Goal: Task Accomplishment & Management: Use online tool/utility

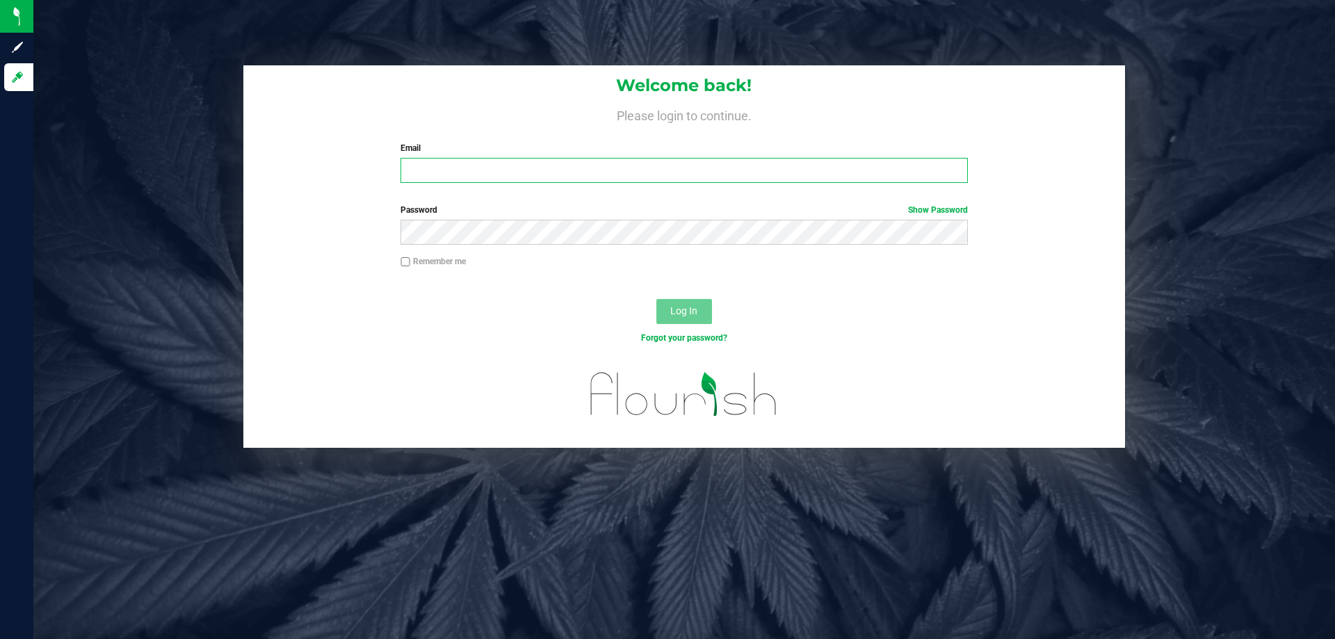
click at [602, 164] on input "Email" at bounding box center [683, 170] width 567 height 25
type input "[EMAIL_ADDRESS][DOMAIN_NAME]"
click at [656, 299] on button "Log In" at bounding box center [684, 311] width 56 height 25
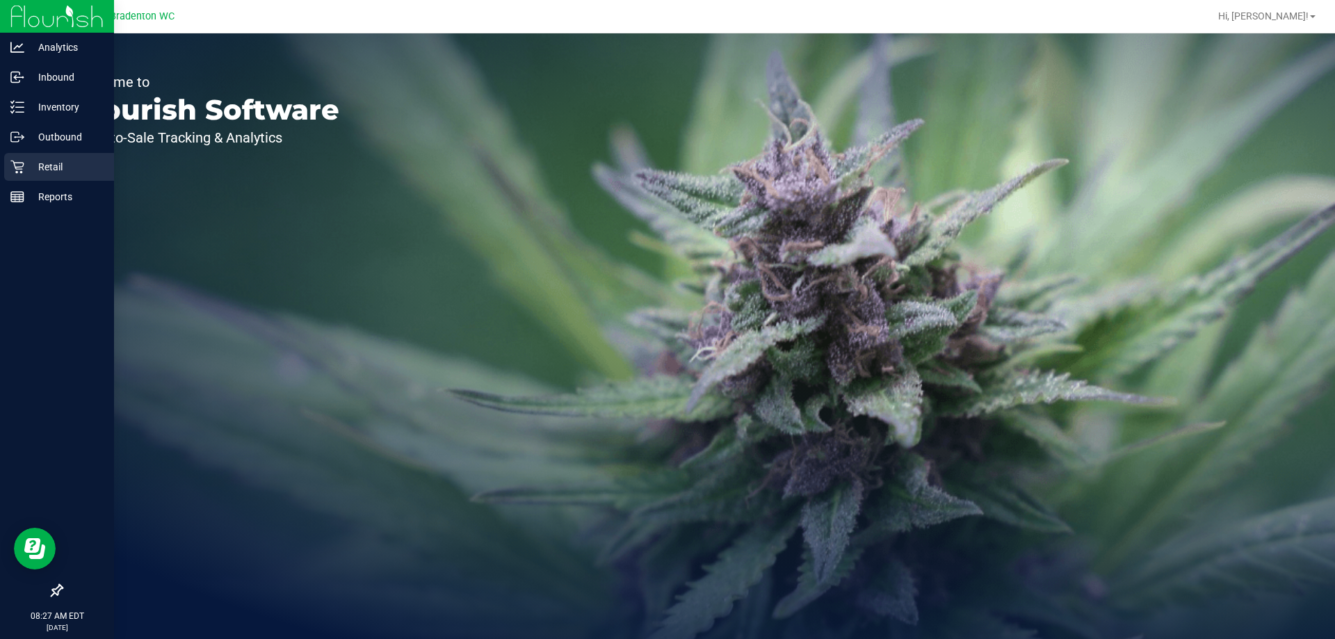
click at [38, 164] on p "Retail" at bounding box center [65, 167] width 83 height 17
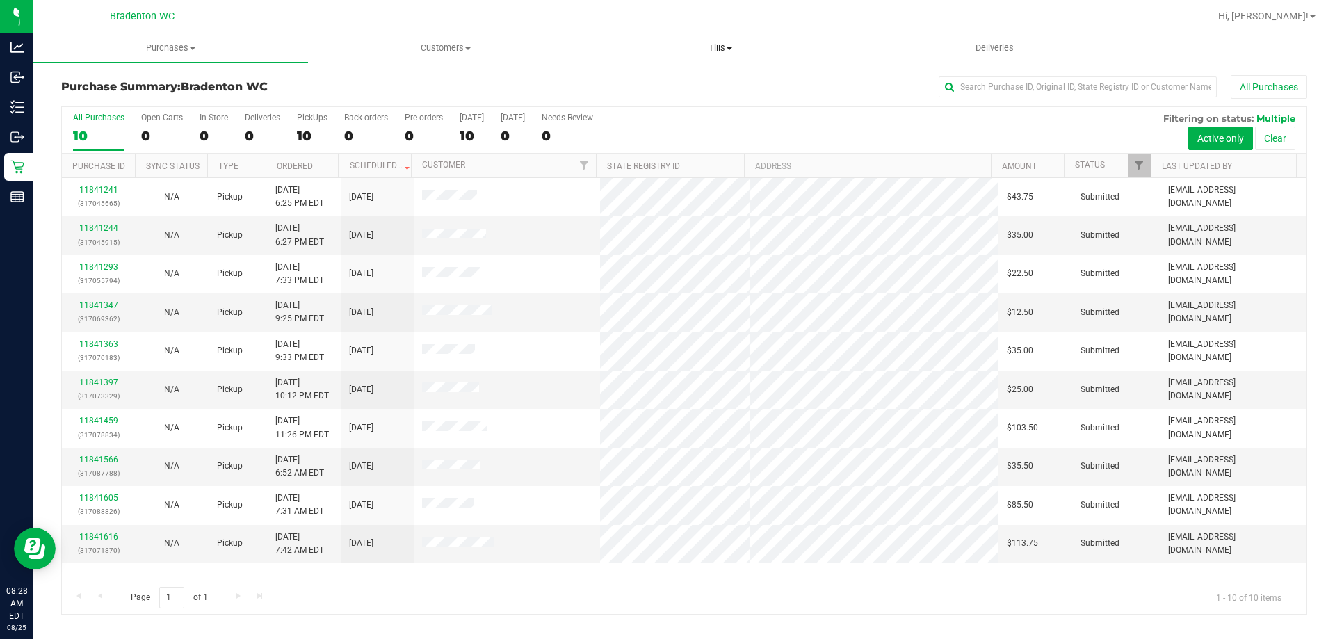
click at [731, 58] on uib-tab-heading "Tills Manage tills Reconcile e-payments" at bounding box center [719, 48] width 273 height 28
click at [681, 77] on li "Manage tills" at bounding box center [720, 84] width 275 height 17
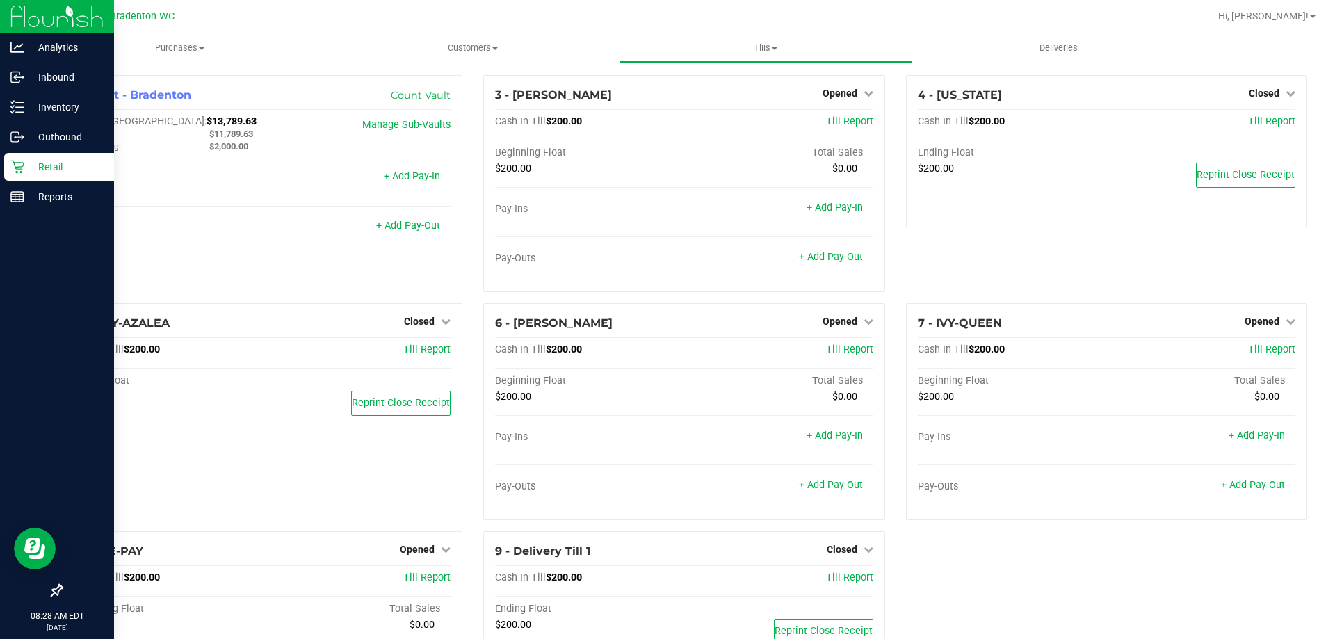
click at [70, 161] on p "Retail" at bounding box center [65, 167] width 83 height 17
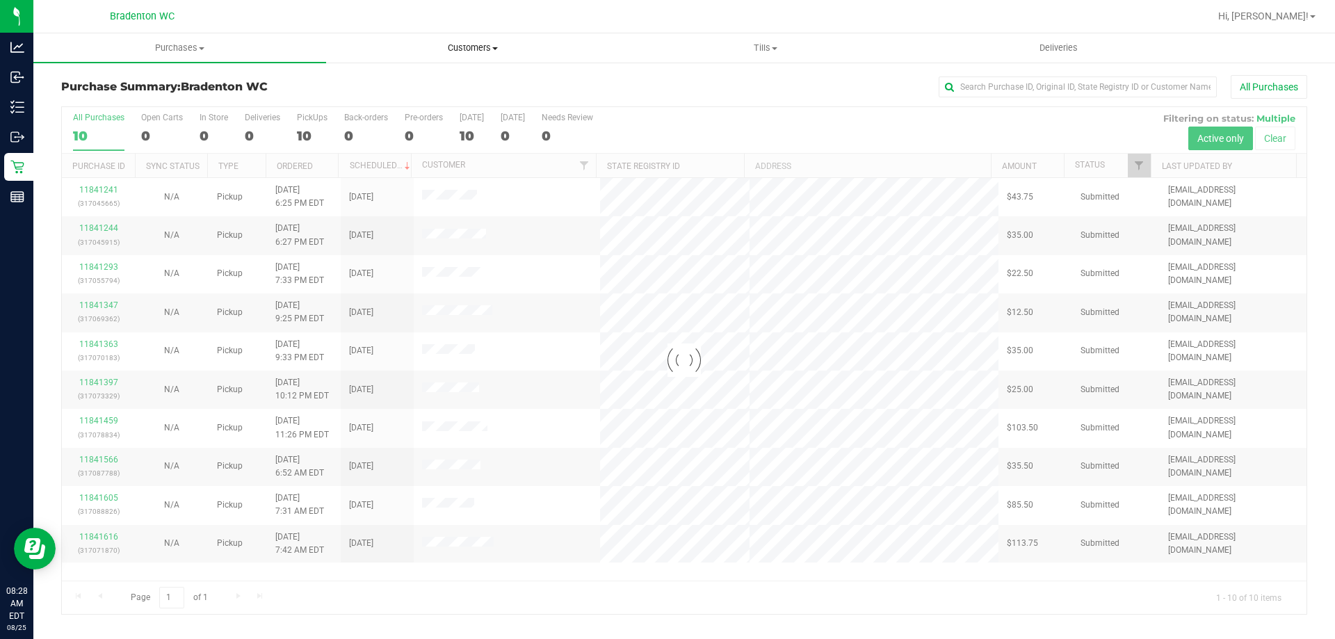
click at [465, 44] on span "Customers" at bounding box center [472, 48] width 291 height 13
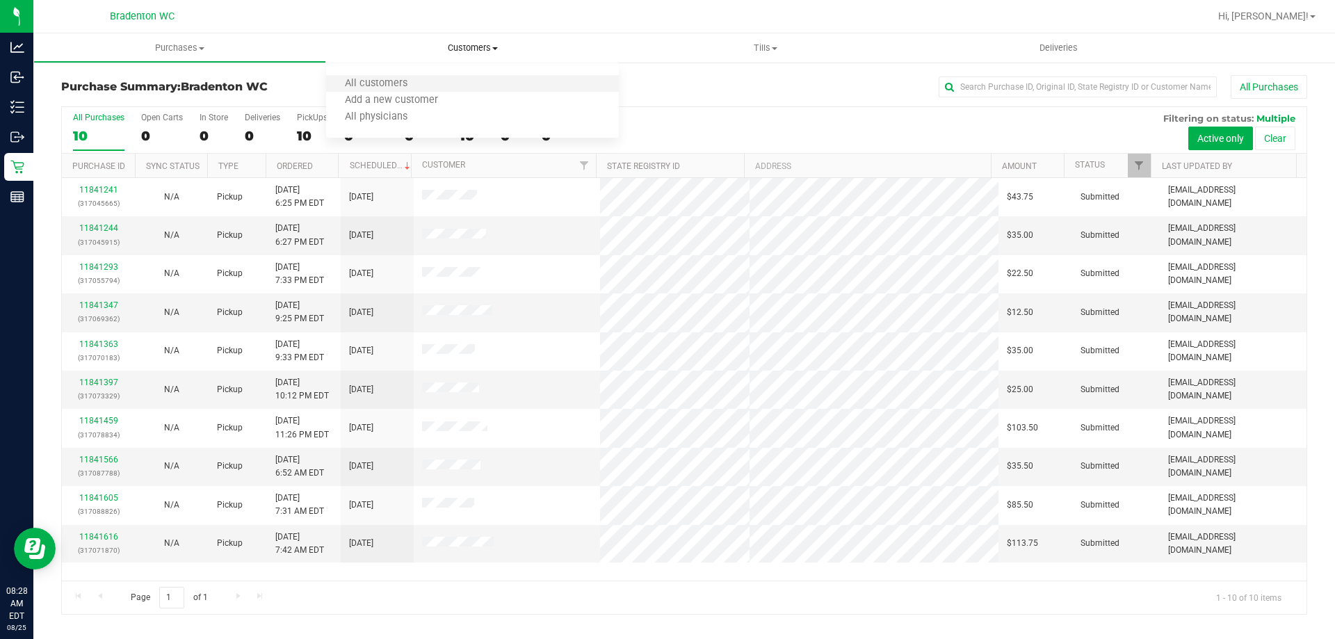
click at [460, 84] on li "All customers" at bounding box center [472, 84] width 293 height 17
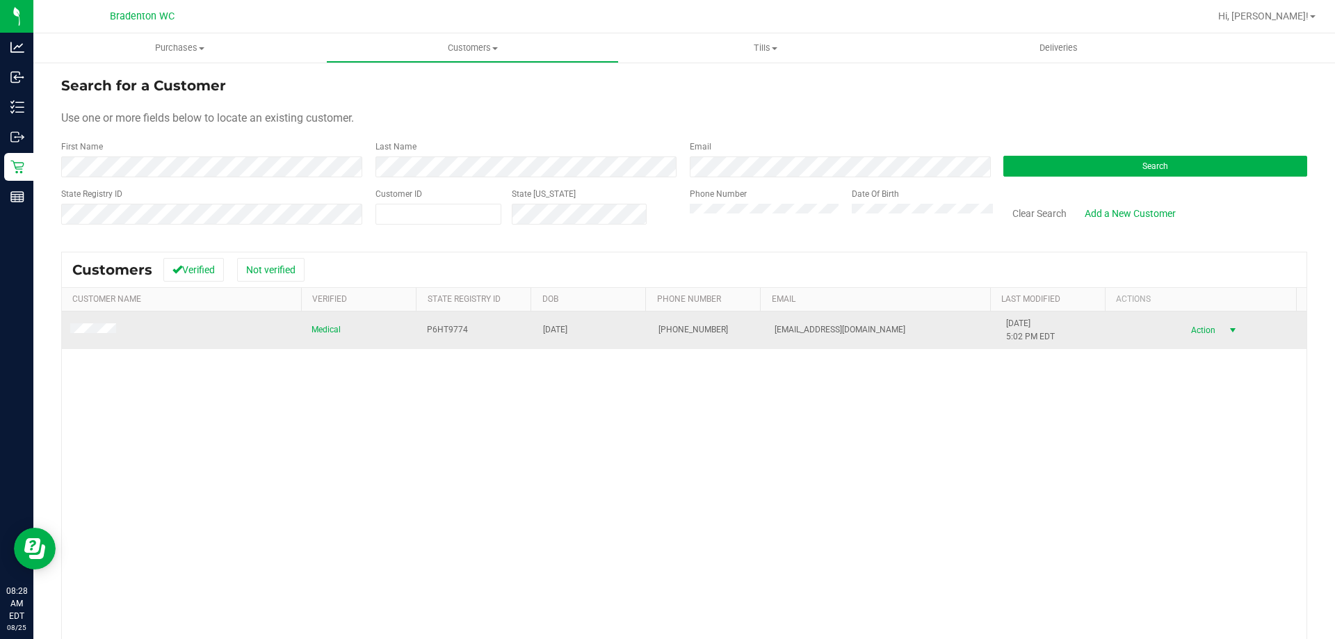
click at [1227, 325] on span "select" at bounding box center [1232, 330] width 11 height 11
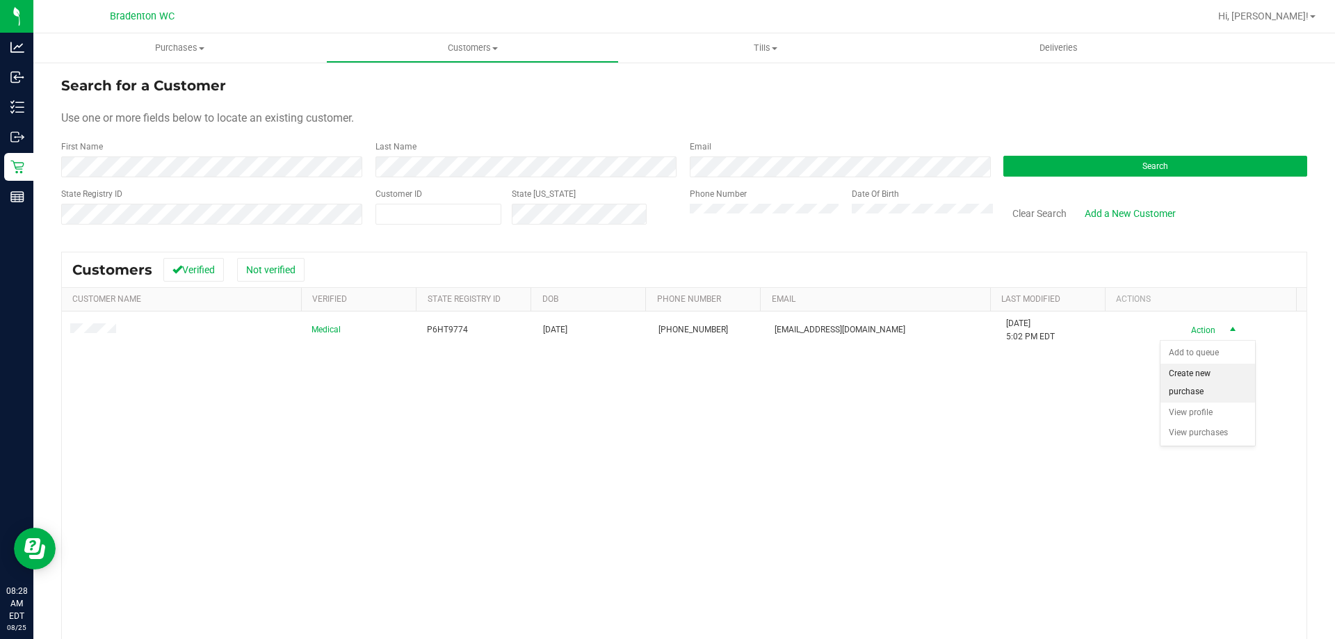
click at [1205, 385] on li "Create new purchase" at bounding box center [1207, 383] width 95 height 38
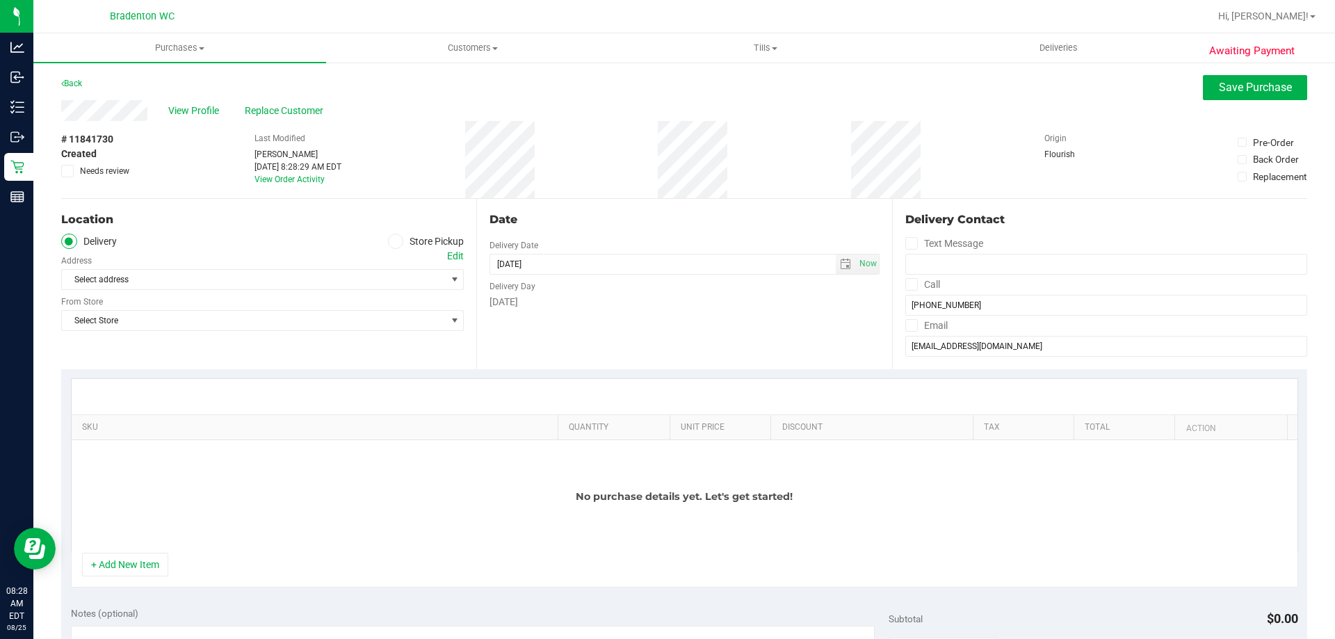
click at [391, 241] on icon at bounding box center [395, 241] width 8 height 0
click at [0, 0] on input "Store Pickup" at bounding box center [0, 0] width 0 height 0
click at [373, 277] on span "Select Store" at bounding box center [254, 279] width 384 height 19
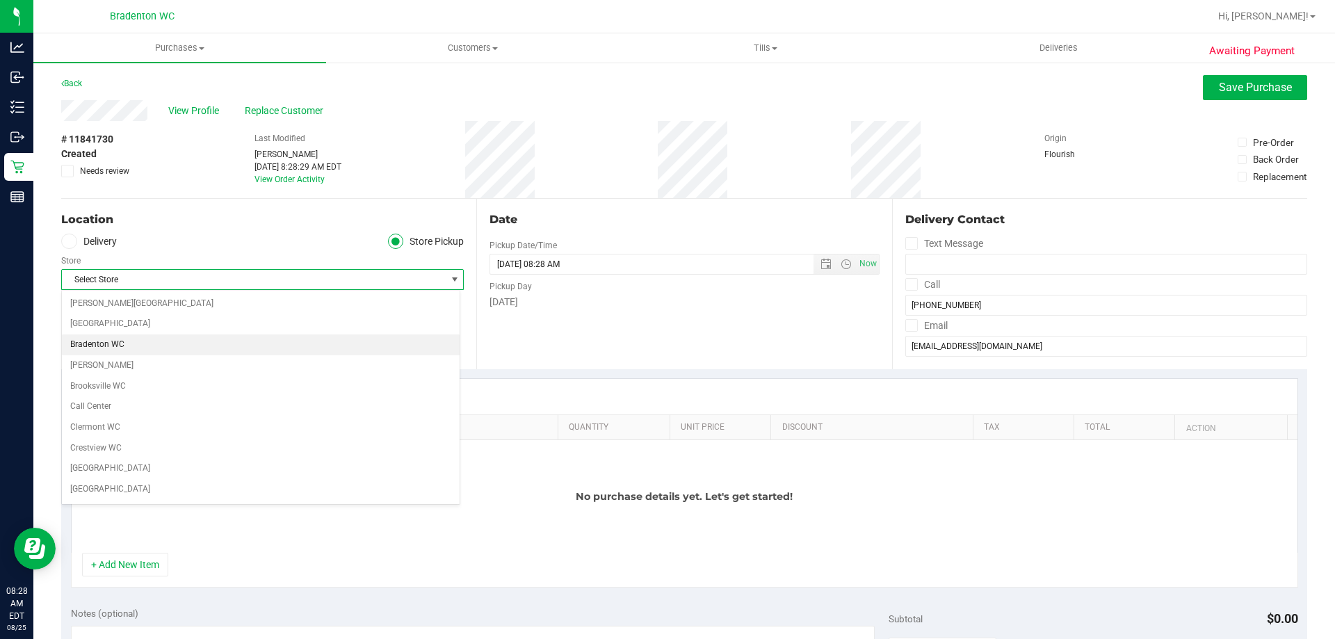
click at [261, 342] on li "Bradenton WC" at bounding box center [261, 344] width 398 height 21
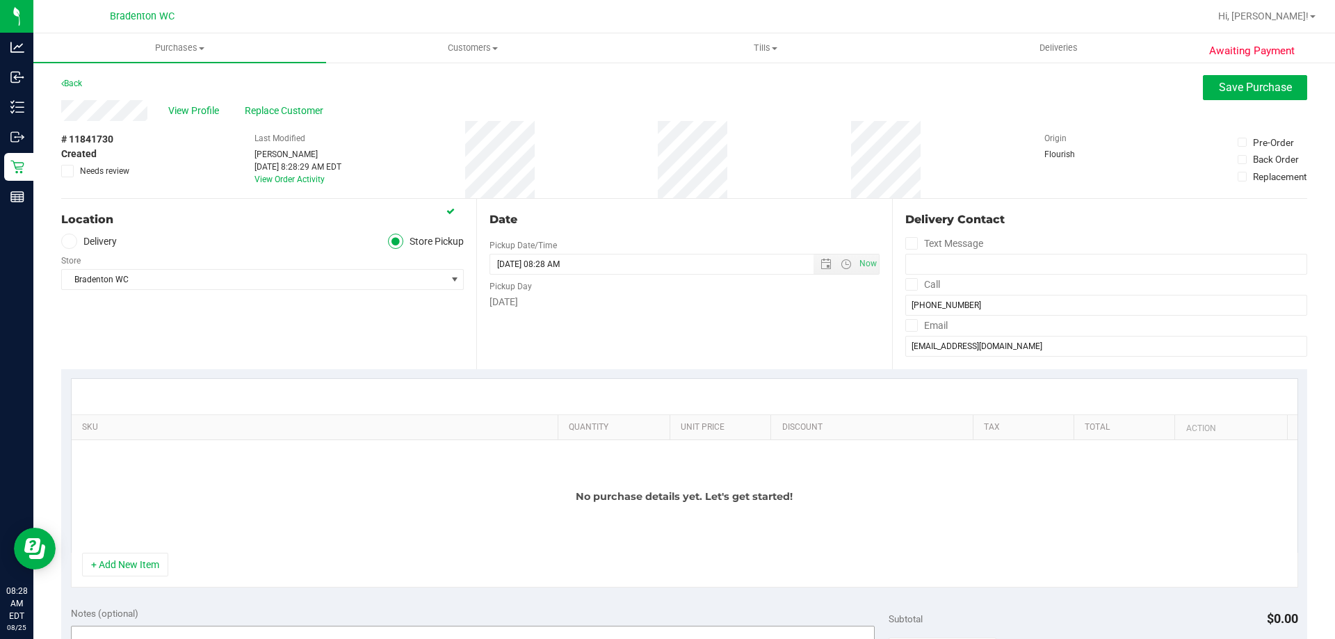
click at [158, 560] on button "+ Add New Item" at bounding box center [125, 565] width 86 height 24
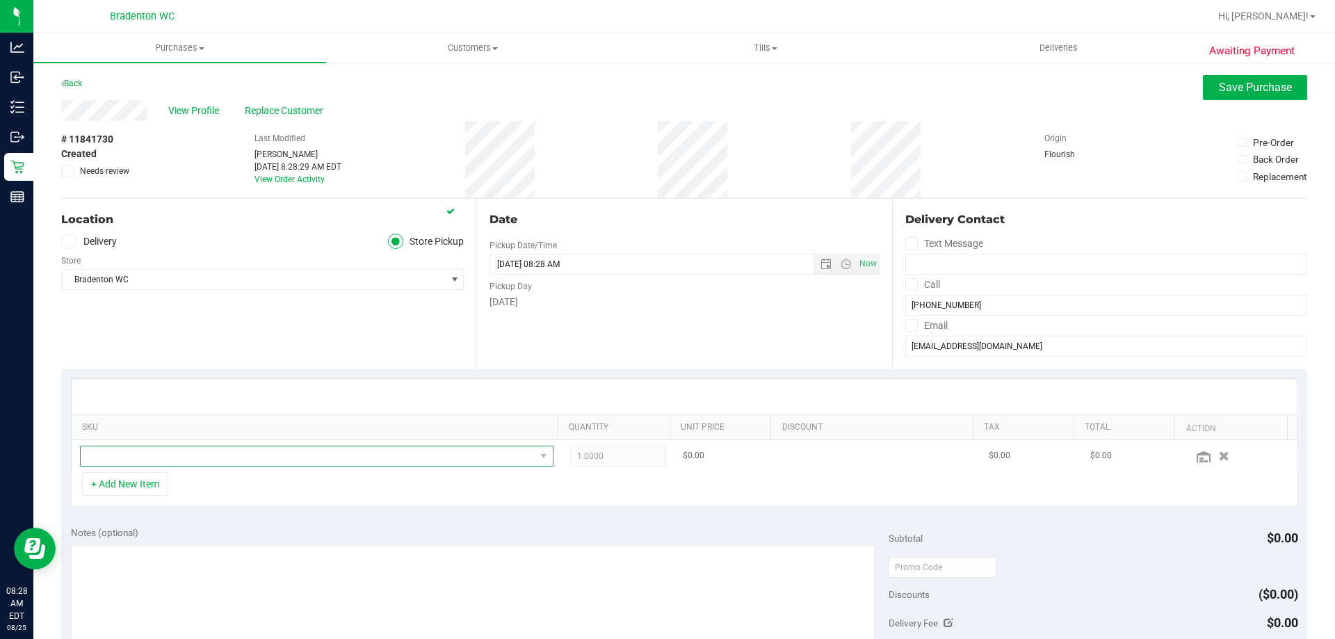
click at [152, 464] on span "NO DATA FOUND" at bounding box center [308, 455] width 455 height 19
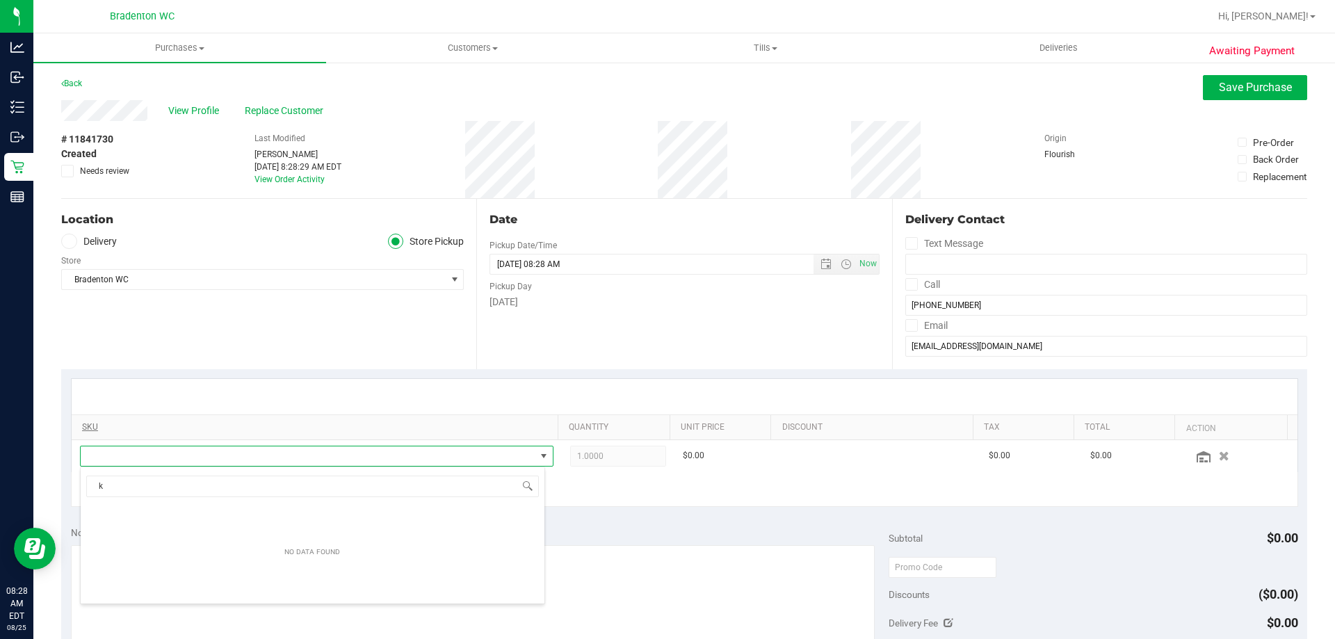
scroll to position [21, 461]
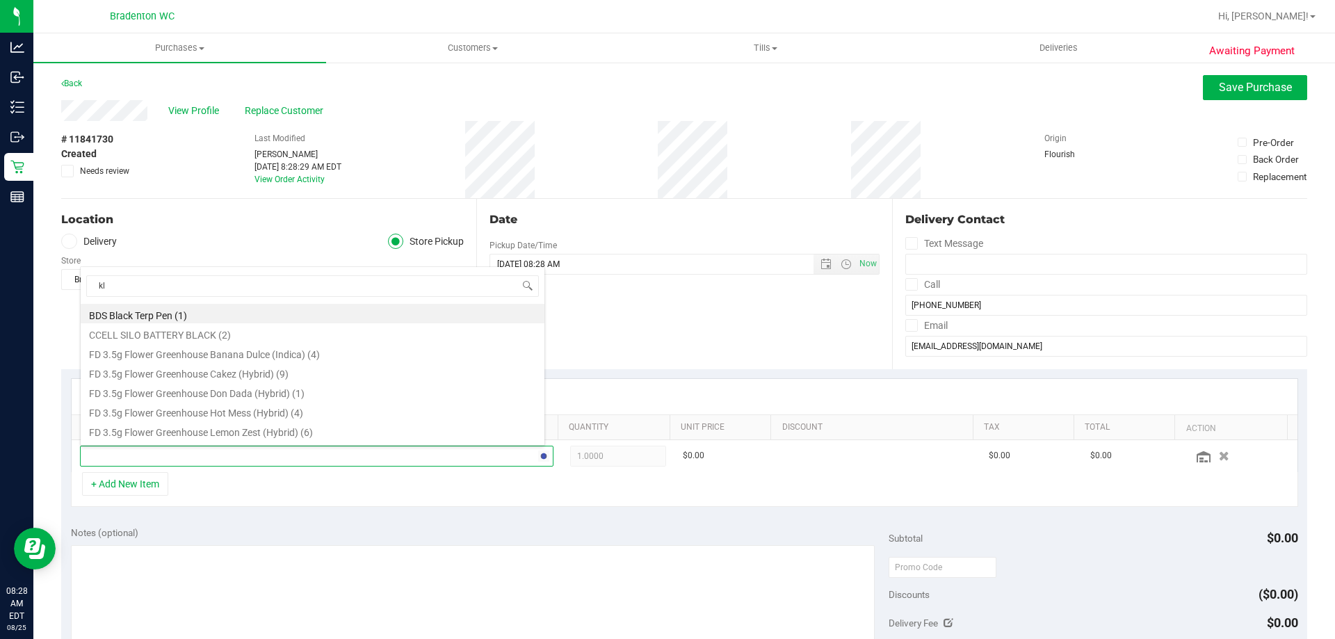
type input "klp"
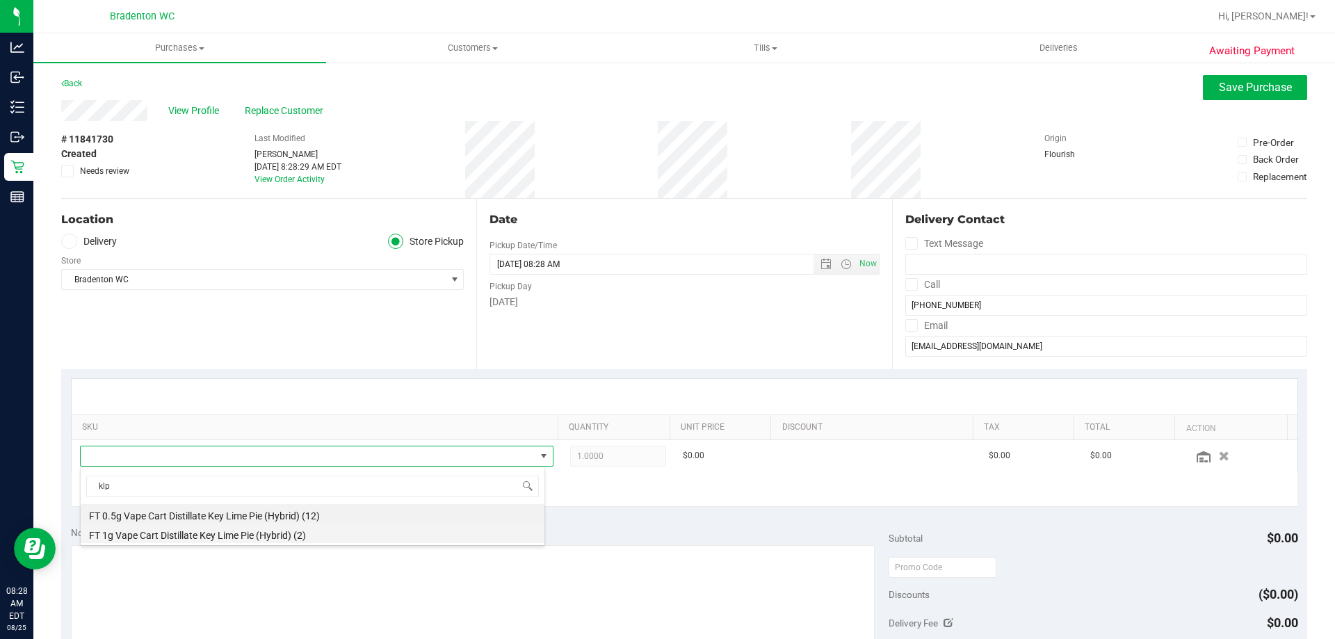
click at [294, 539] on li "FT 1g Vape Cart Distillate Key Lime Pie (Hybrid) (2)" at bounding box center [313, 533] width 464 height 19
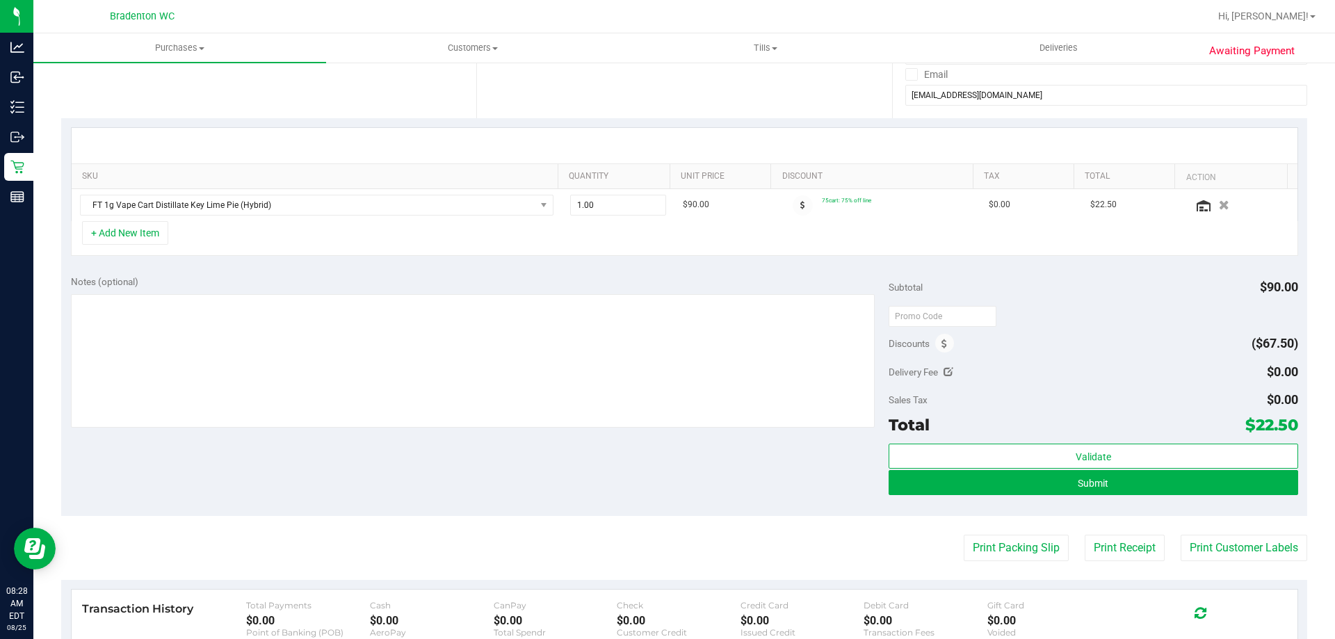
scroll to position [267, 0]
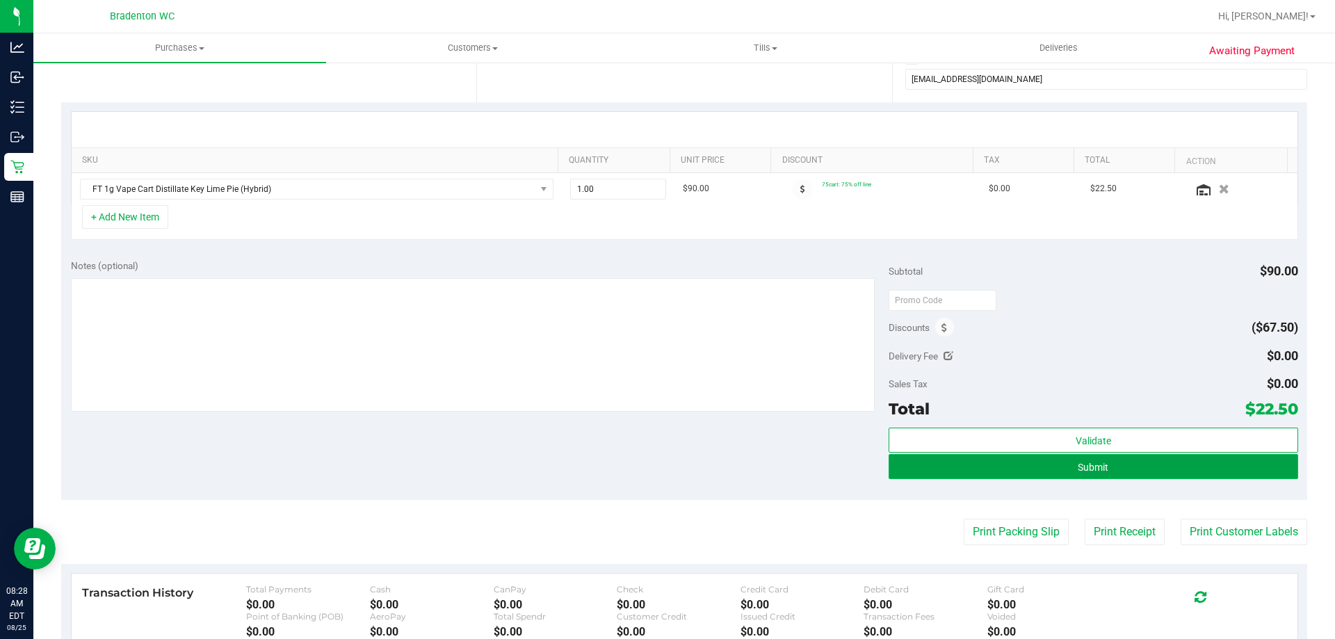
click at [1018, 478] on button "Submit" at bounding box center [1093, 466] width 409 height 25
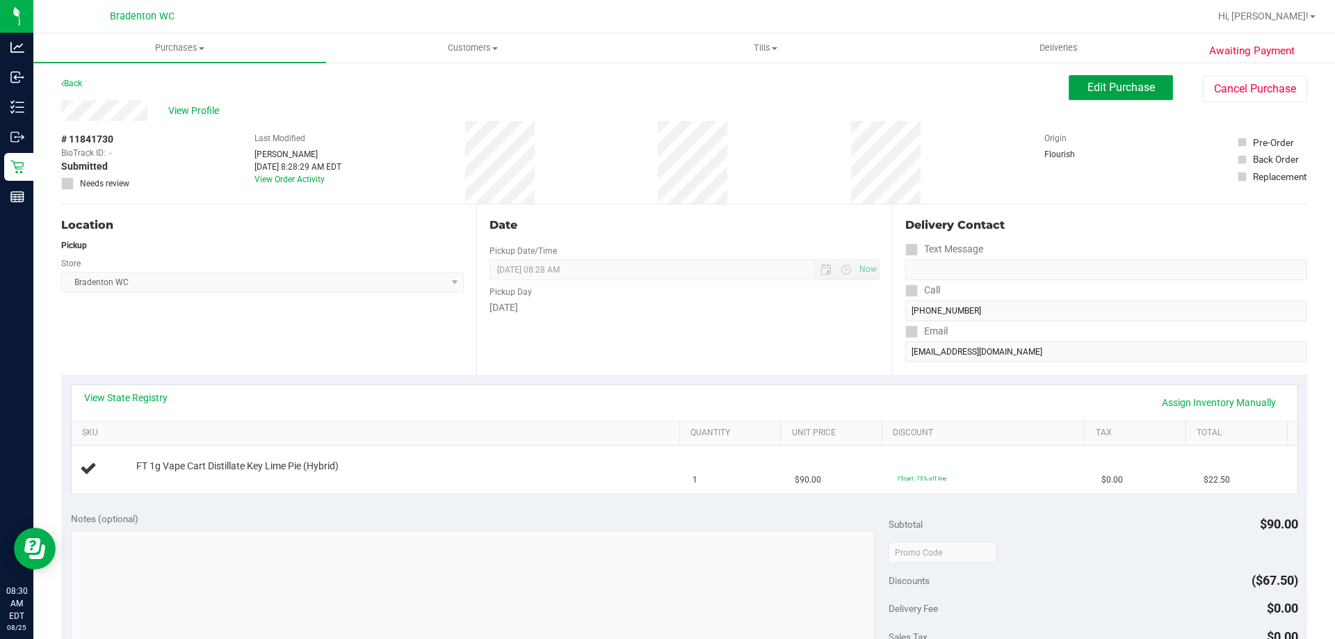
click at [1074, 94] on button "Edit Purchase" at bounding box center [1121, 87] width 104 height 25
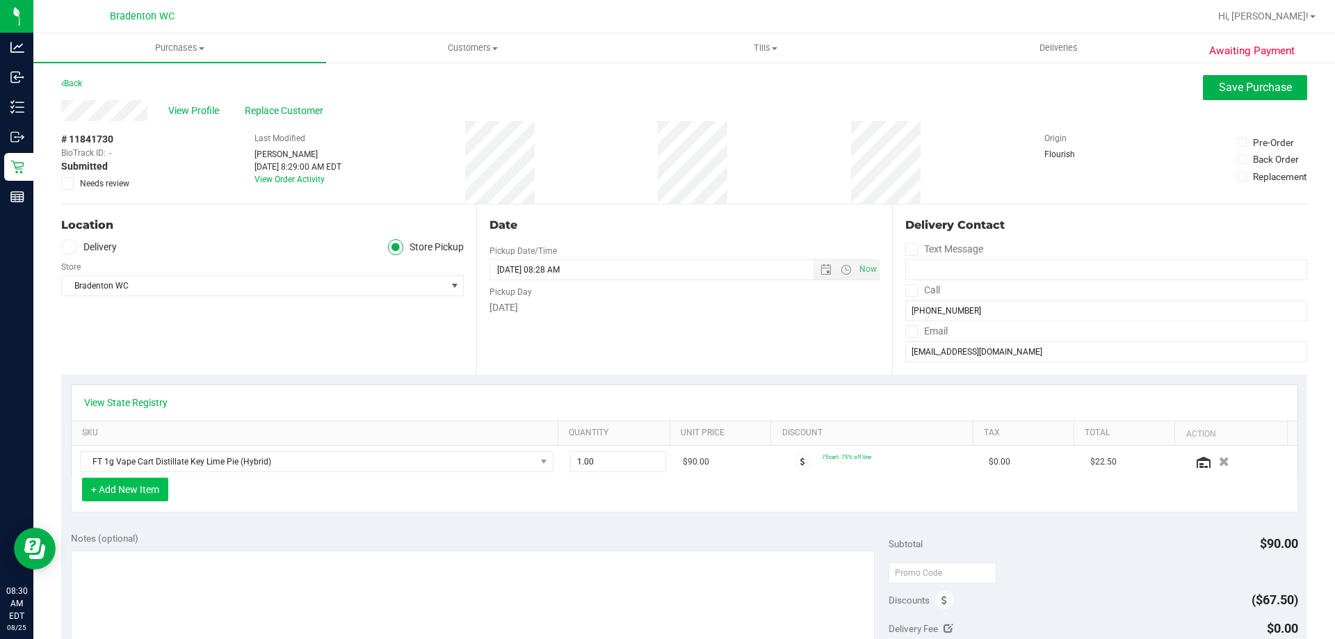
click at [161, 496] on button "+ Add New Item" at bounding box center [125, 490] width 86 height 24
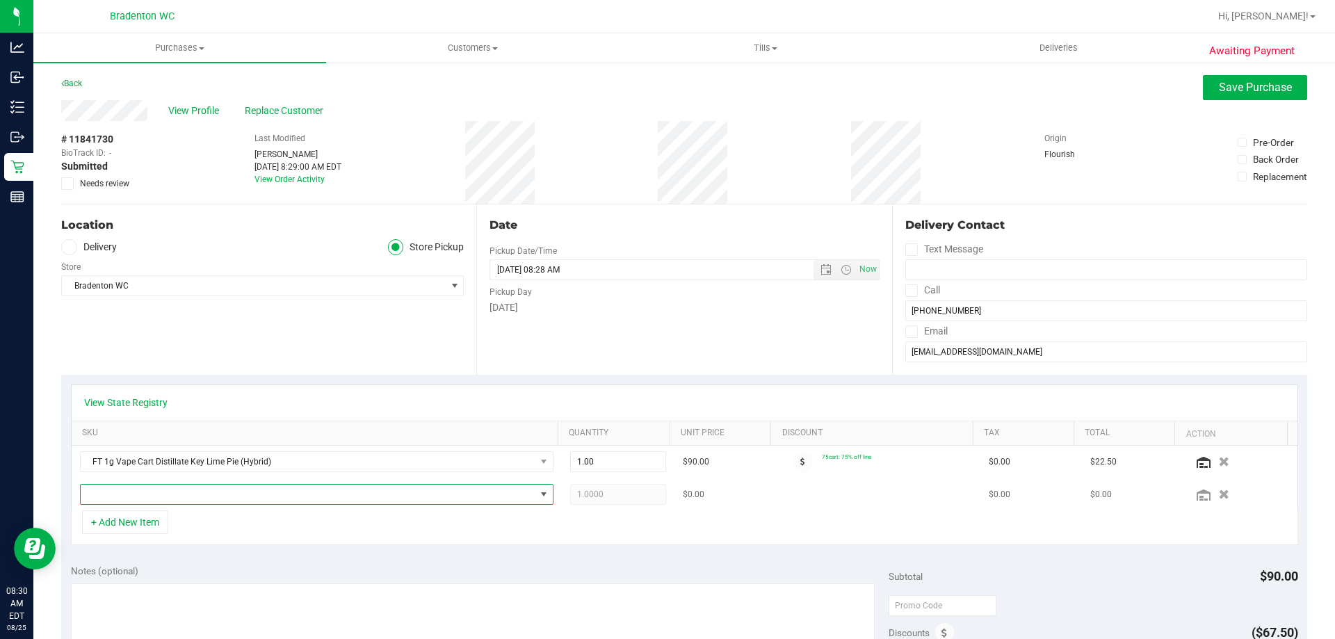
click at [184, 501] on span "NO DATA FOUND" at bounding box center [308, 494] width 455 height 19
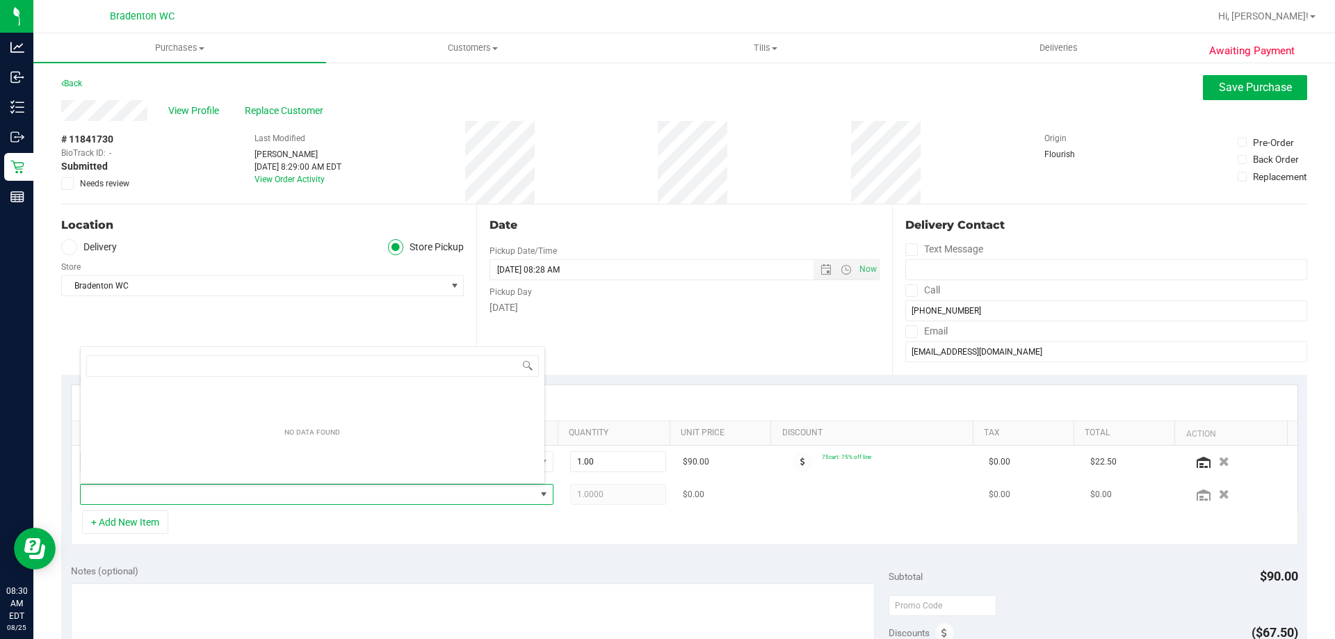
scroll to position [21, 461]
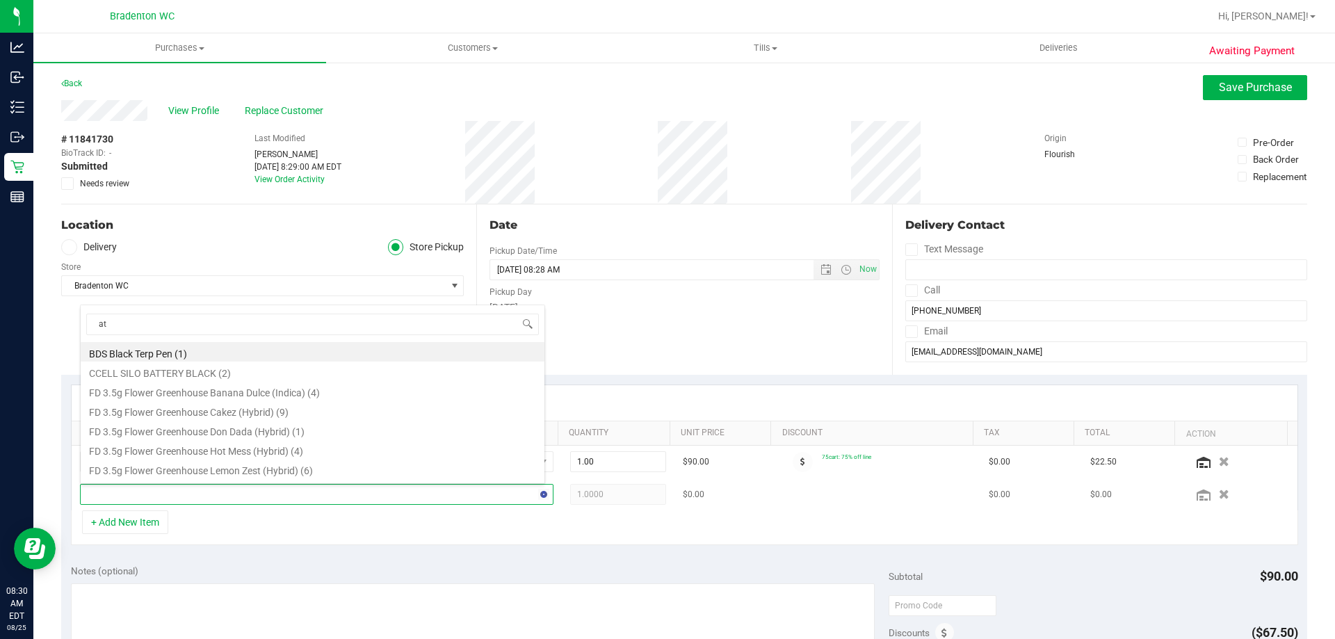
type input "atm"
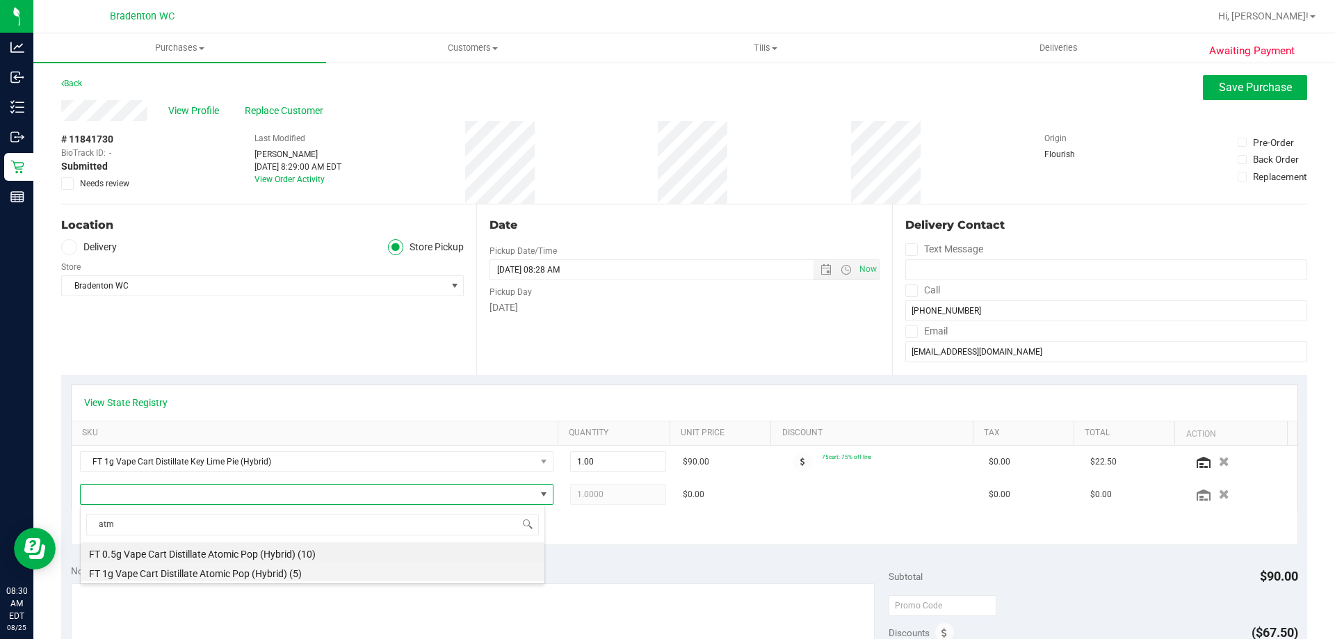
click at [202, 563] on li "FT 1g Vape Cart Distillate Atomic Pop (Hybrid) (5)" at bounding box center [313, 571] width 464 height 19
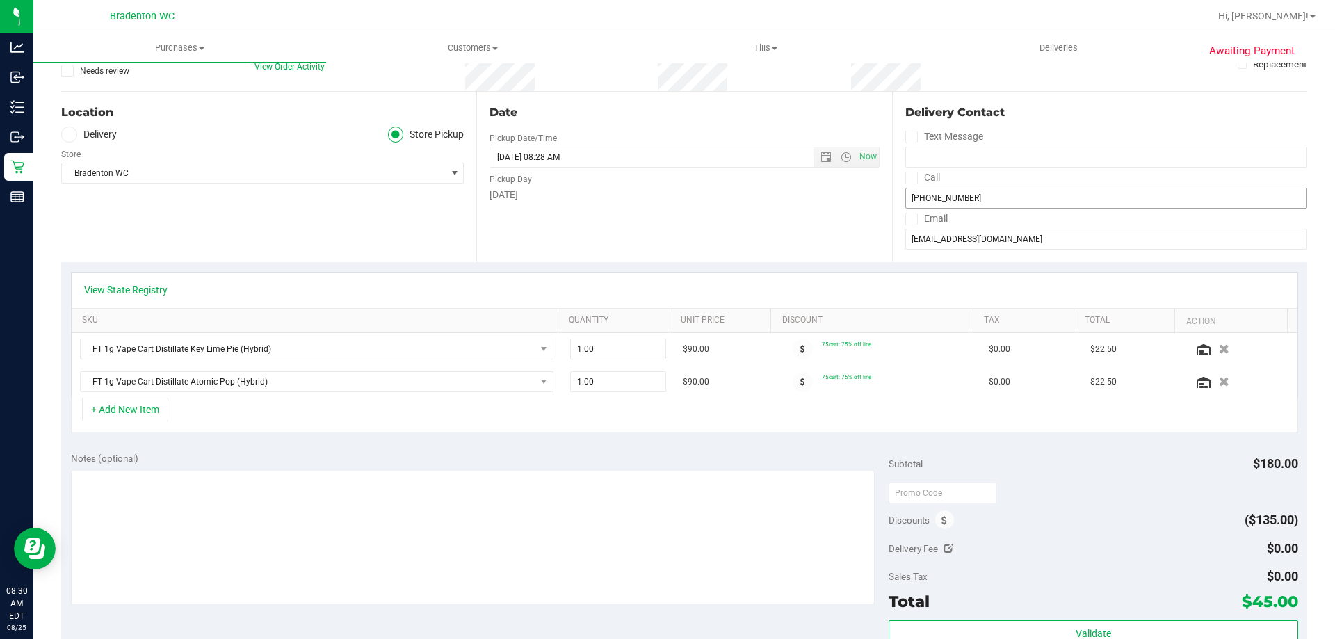
scroll to position [0, 0]
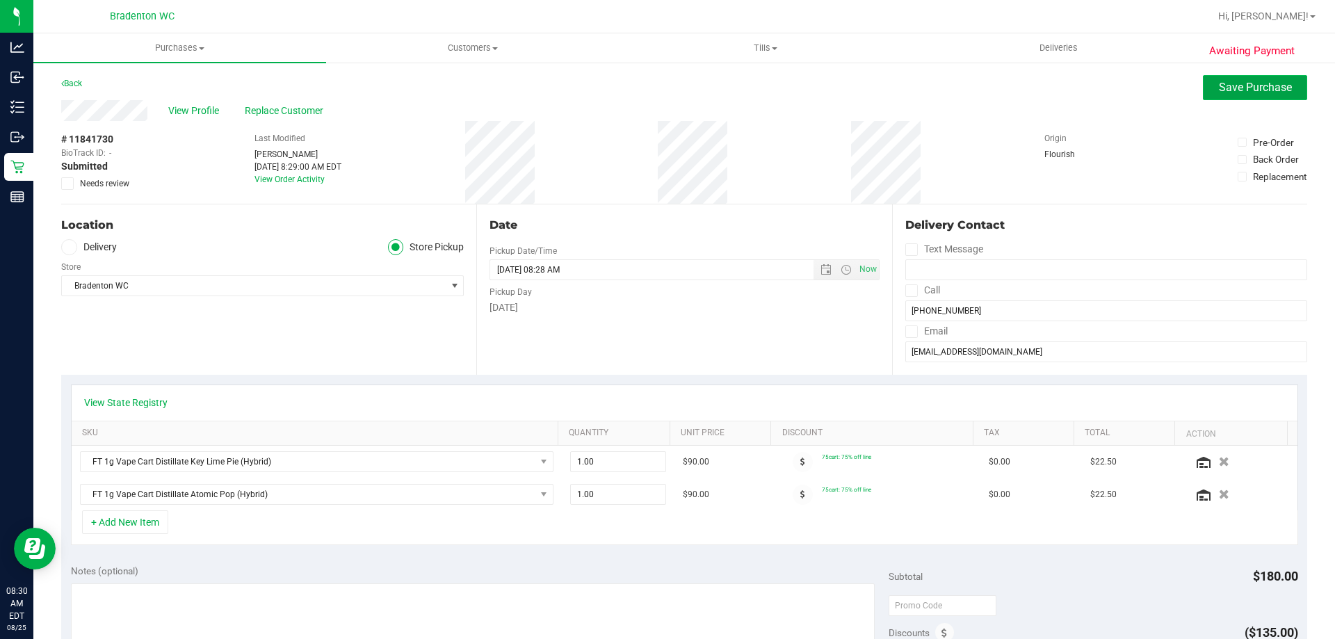
click at [1219, 88] on span "Save Purchase" at bounding box center [1255, 87] width 73 height 13
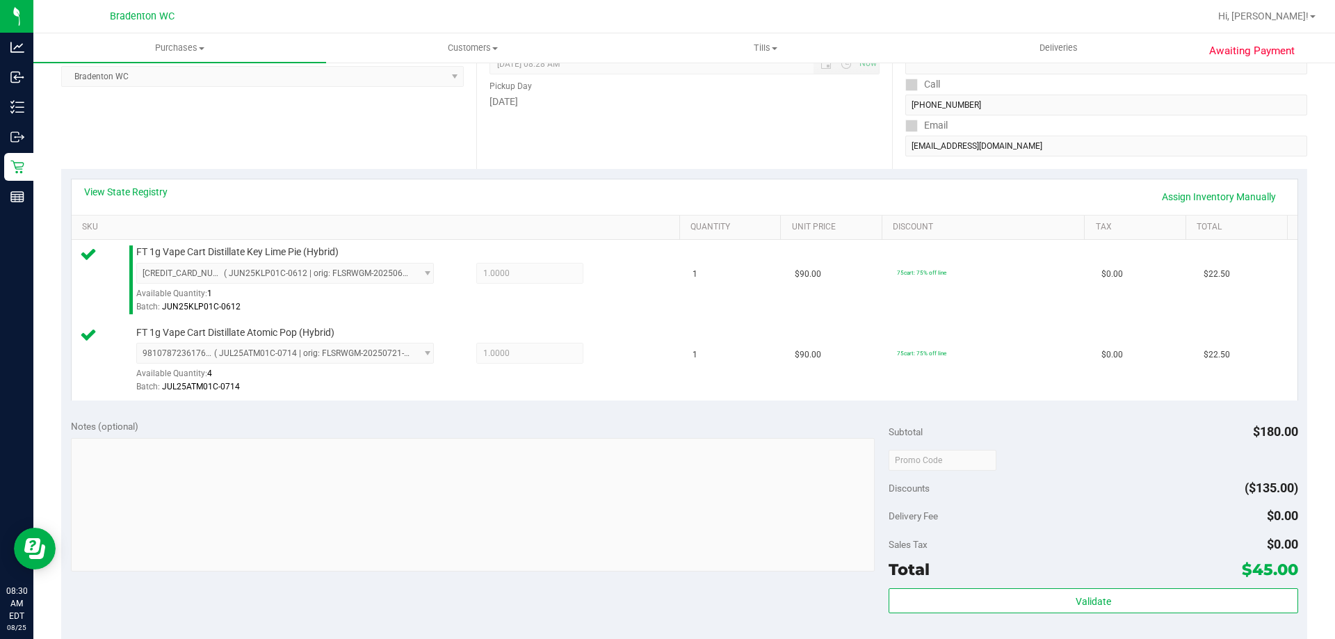
scroll to position [348, 0]
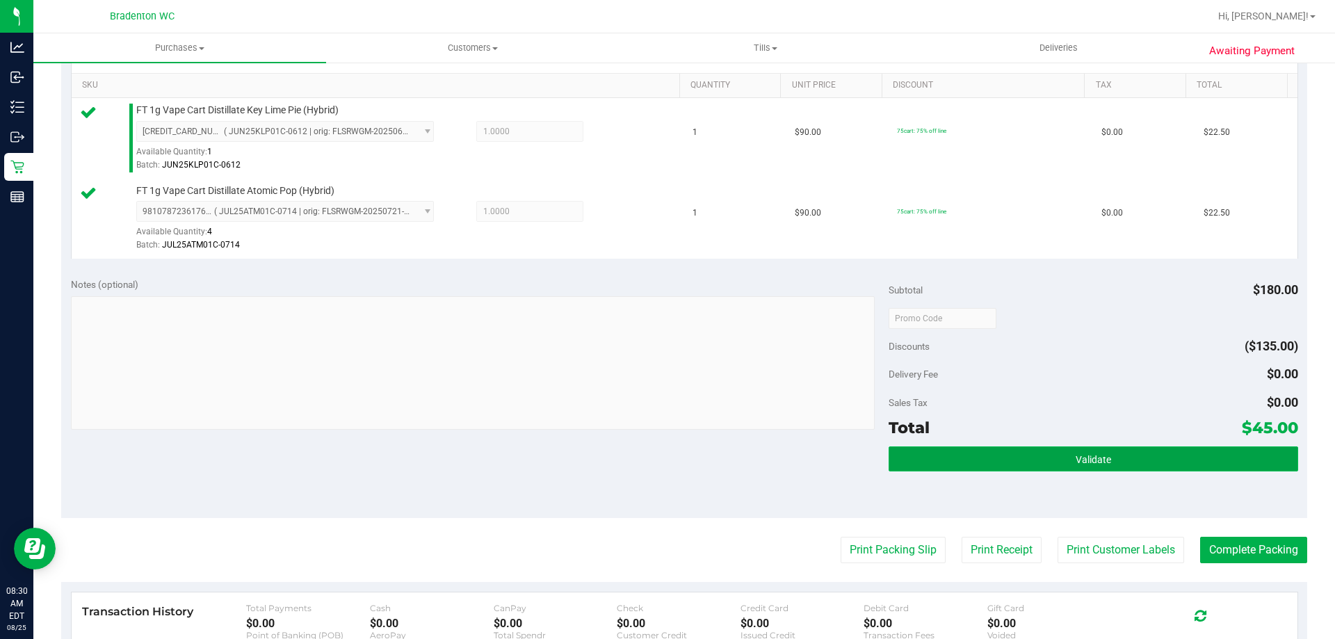
click at [1021, 471] on button "Validate" at bounding box center [1093, 458] width 409 height 25
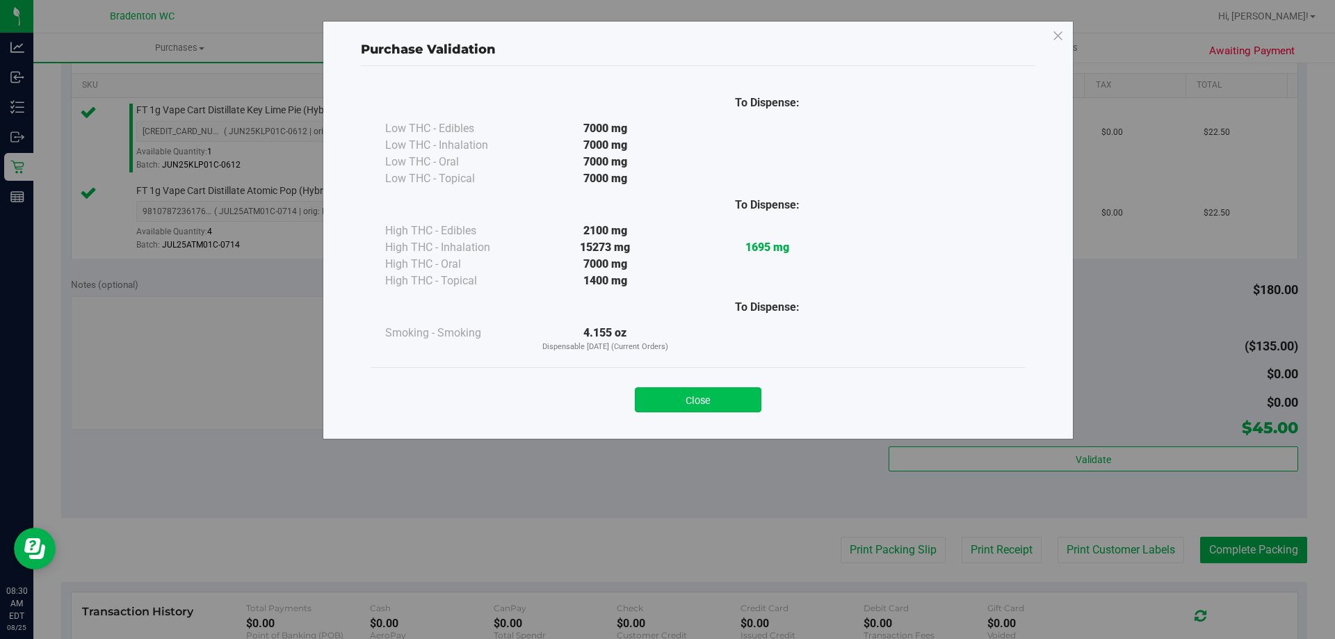
click at [749, 396] on button "Close" at bounding box center [698, 399] width 127 height 25
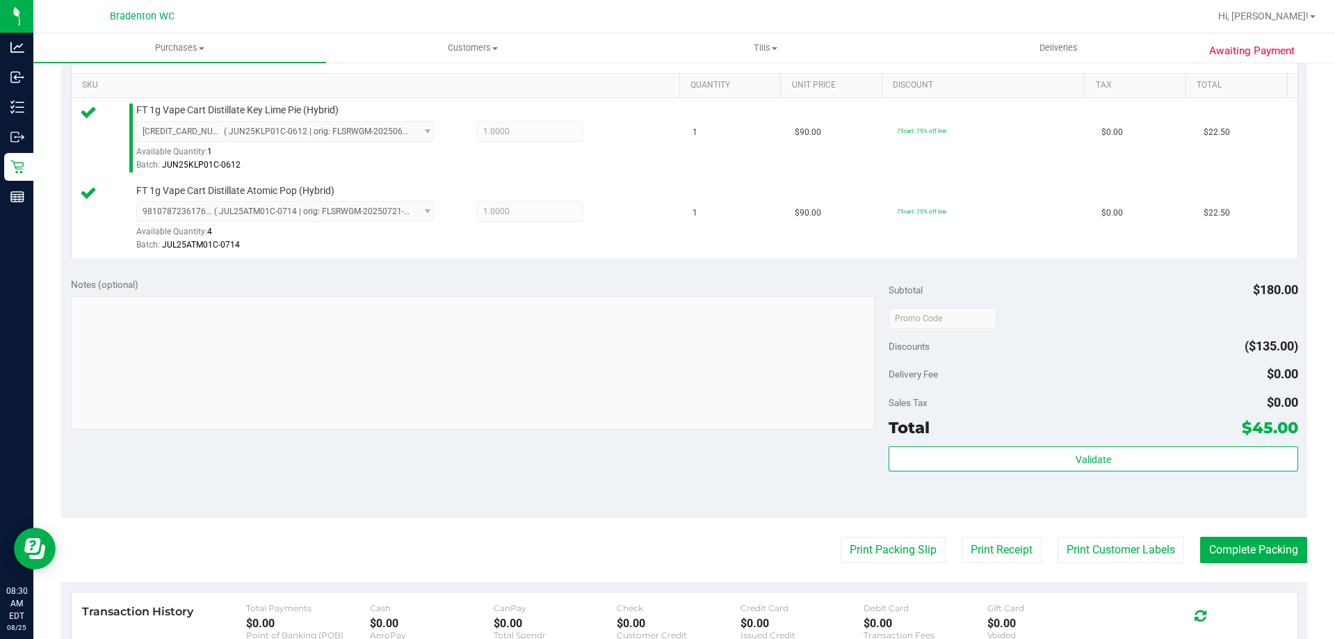
scroll to position [556, 0]
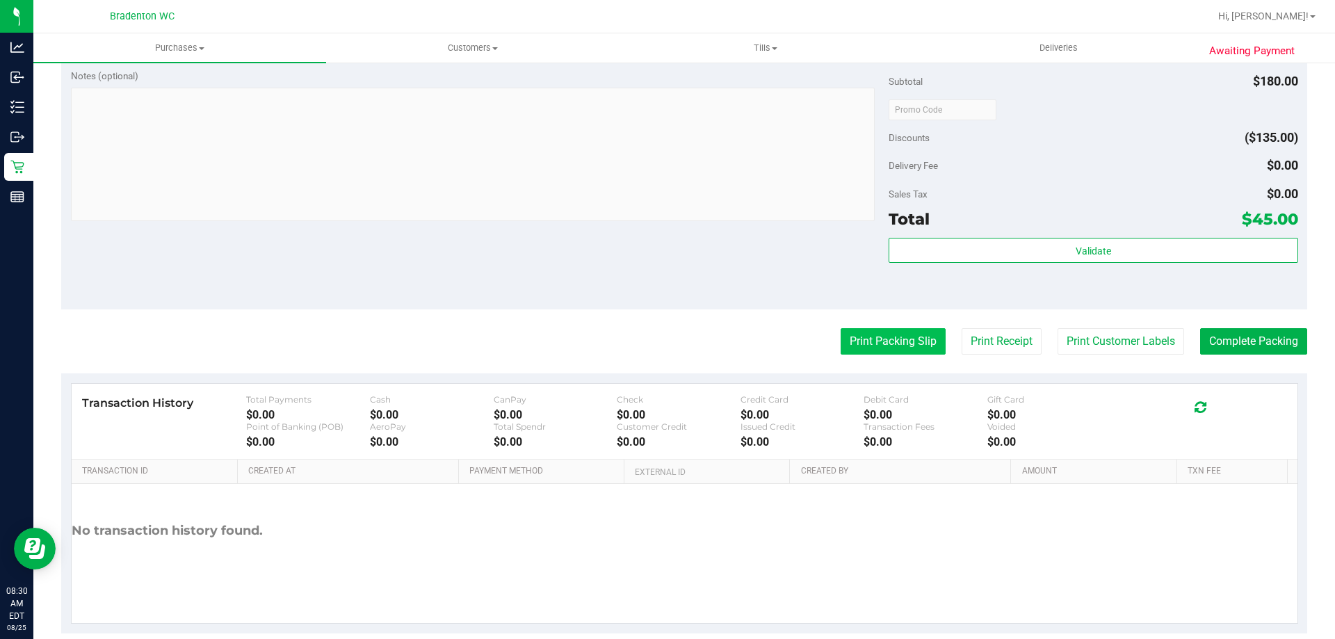
click at [879, 338] on button "Print Packing Slip" at bounding box center [893, 341] width 105 height 26
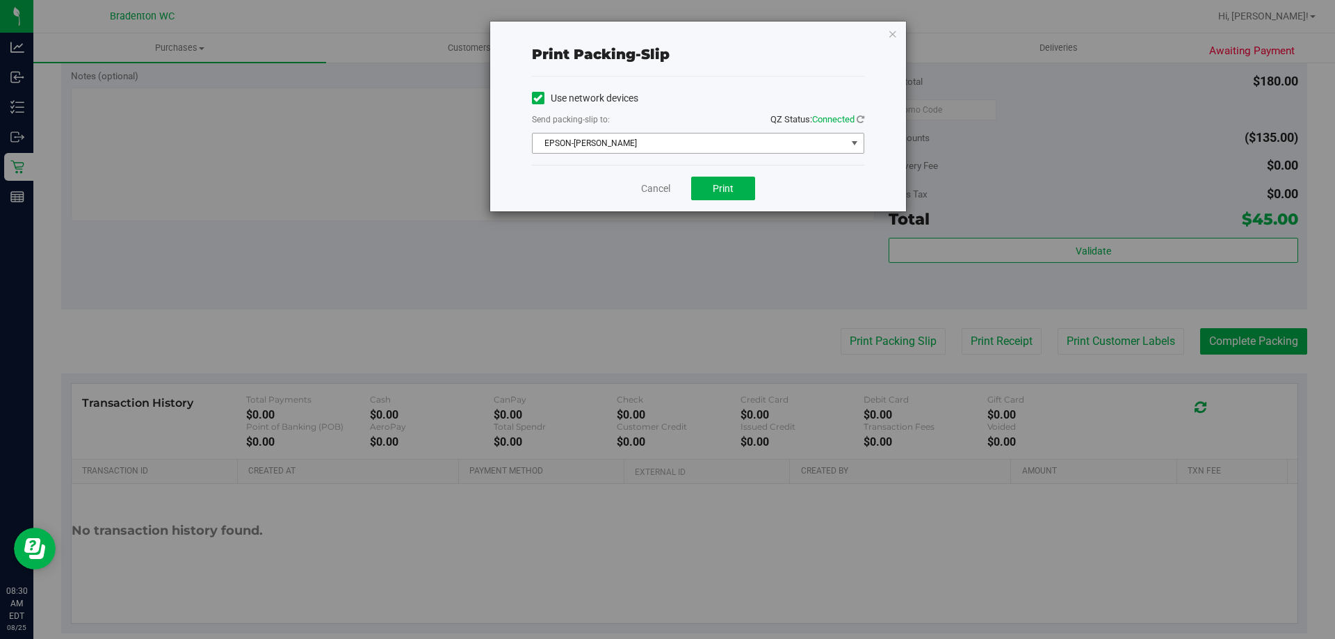
click at [749, 142] on span "EPSON-[PERSON_NAME]" at bounding box center [690, 142] width 314 height 19
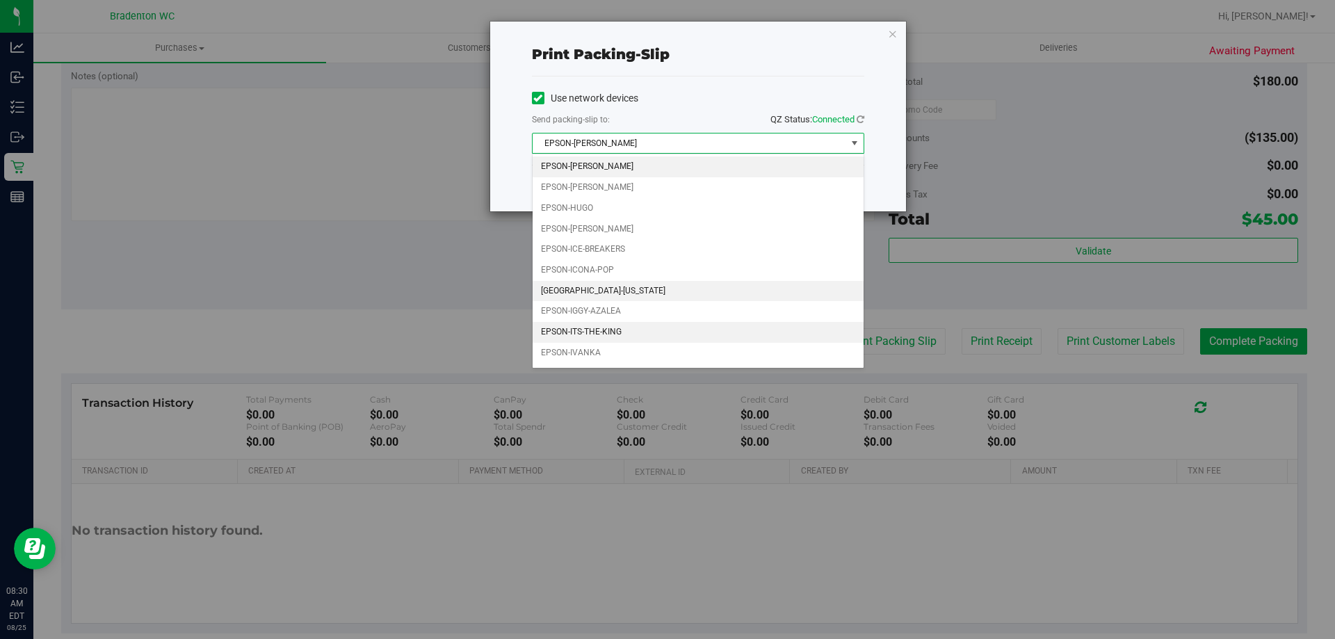
scroll to position [40, 0]
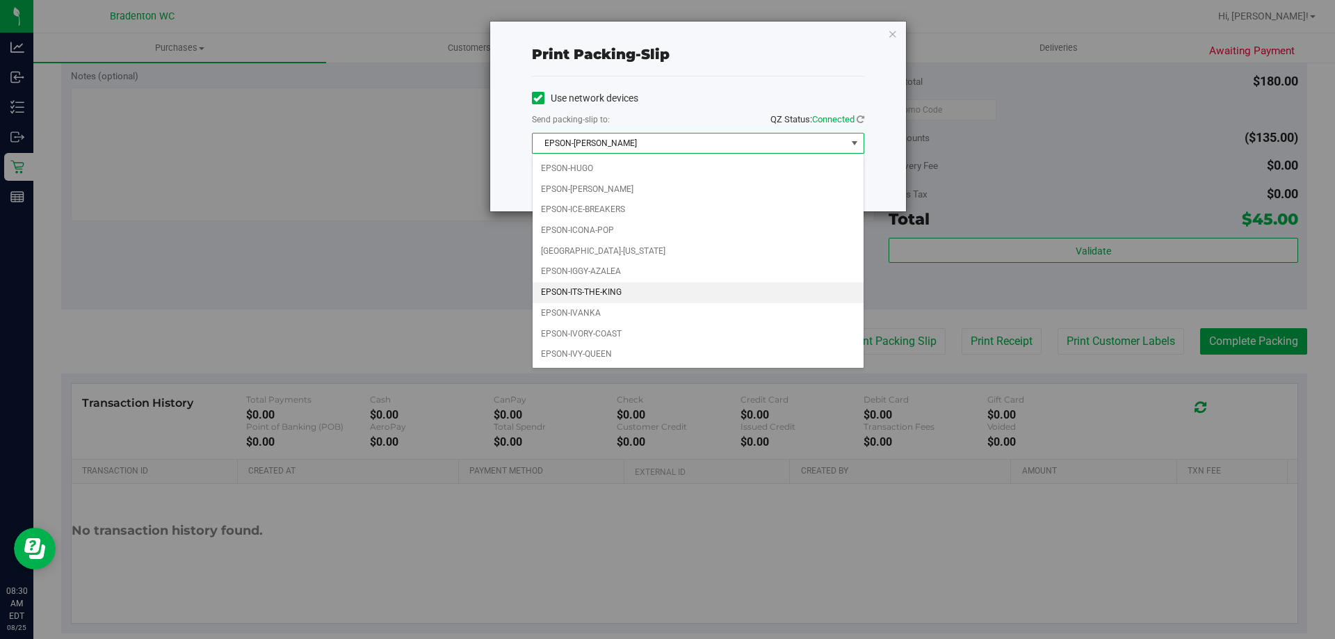
click at [653, 298] on li "EPSON-ITS-THE-KING" at bounding box center [698, 292] width 331 height 21
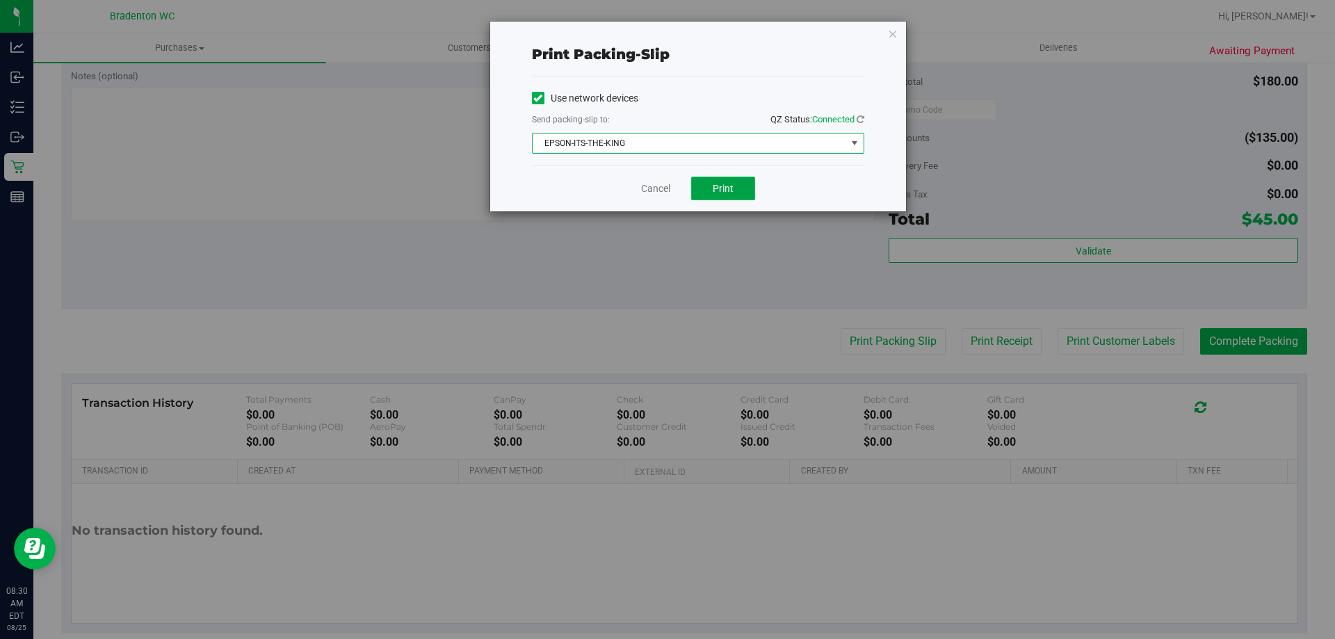
click at [744, 195] on button "Print" at bounding box center [723, 189] width 64 height 24
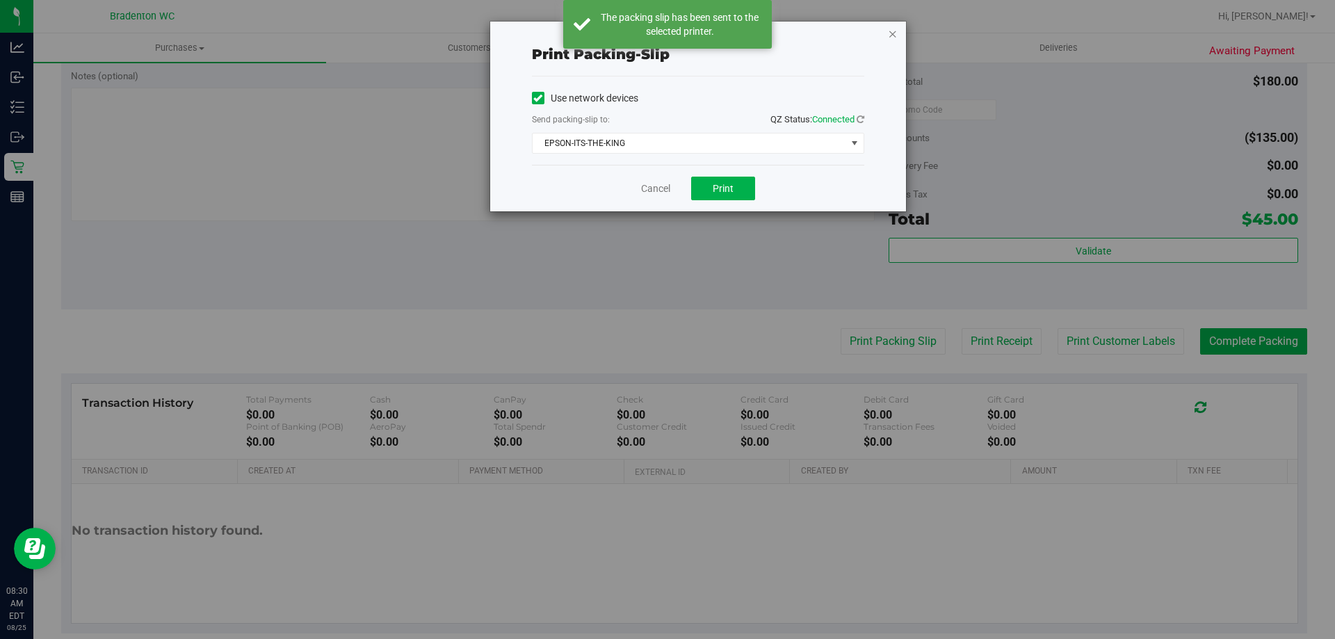
click at [896, 31] on icon "button" at bounding box center [893, 33] width 10 height 17
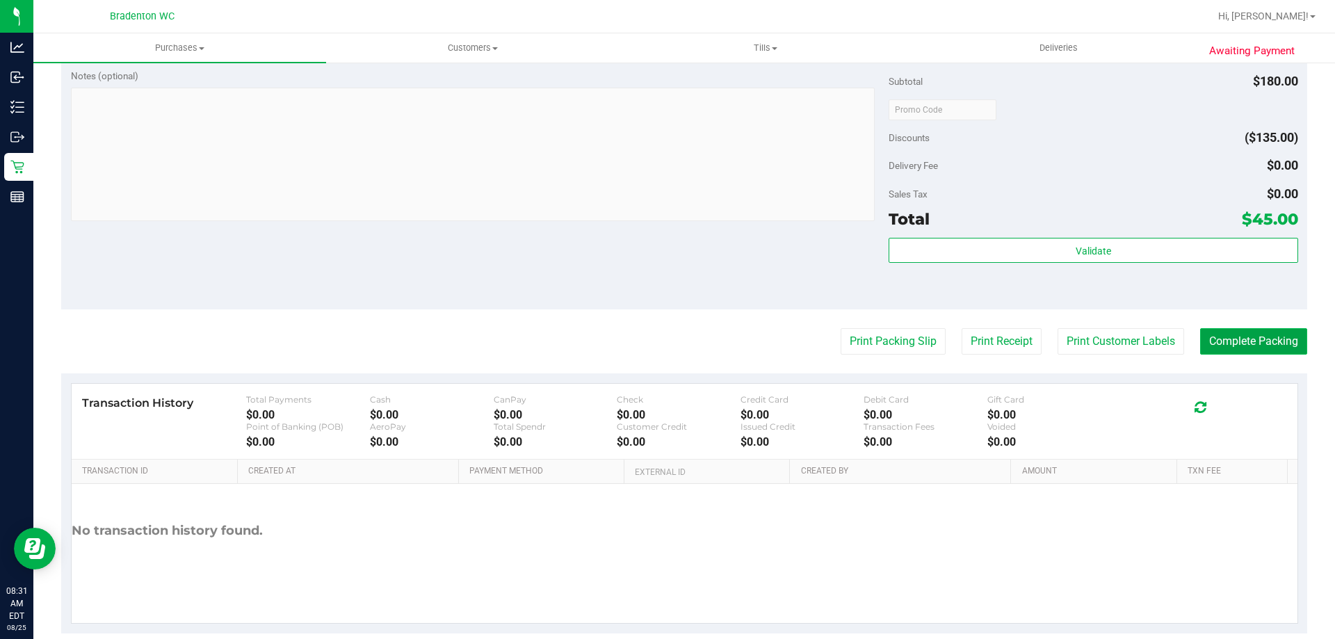
click at [1262, 350] on button "Complete Packing" at bounding box center [1253, 341] width 107 height 26
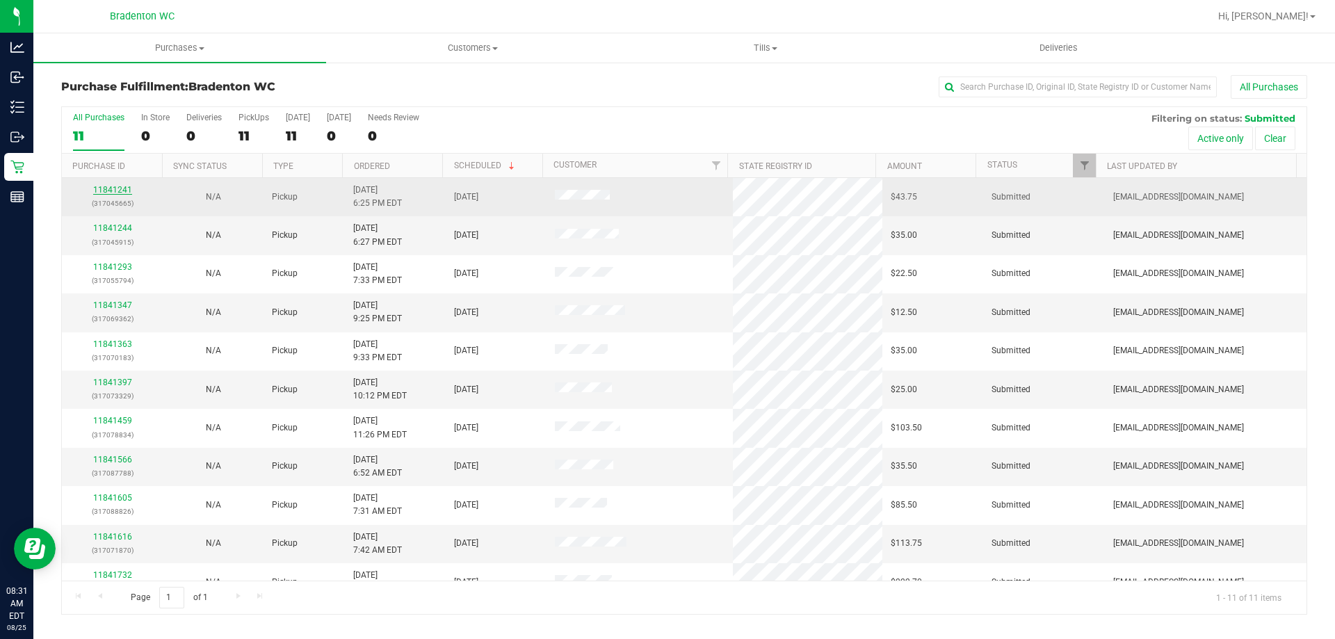
click at [113, 193] on link "11841241" at bounding box center [112, 190] width 39 height 10
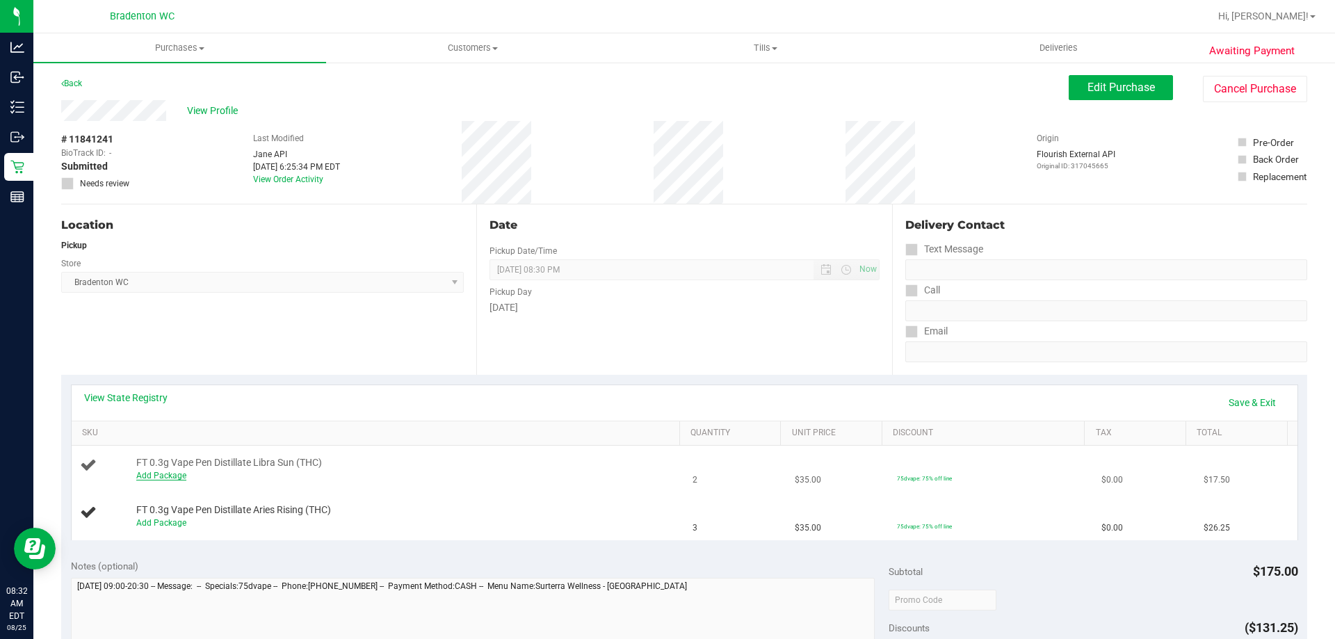
click at [175, 478] on link "Add Package" at bounding box center [161, 476] width 50 height 10
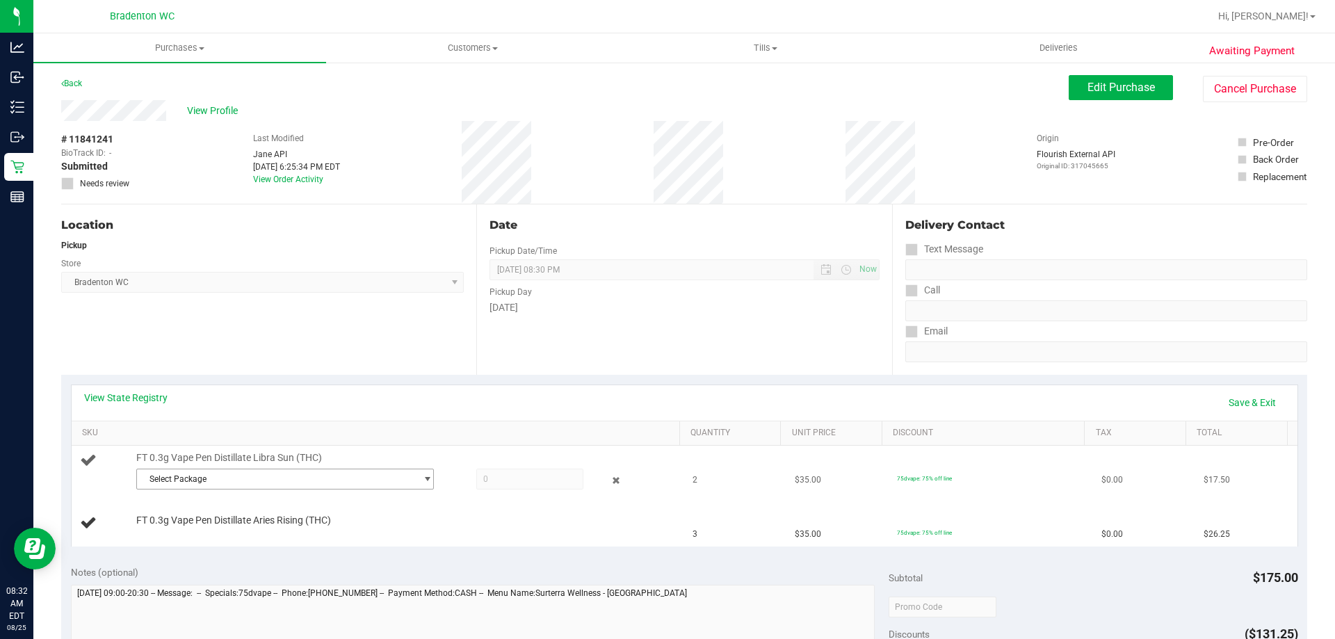
click at [218, 487] on span "Select Package" at bounding box center [276, 478] width 279 height 19
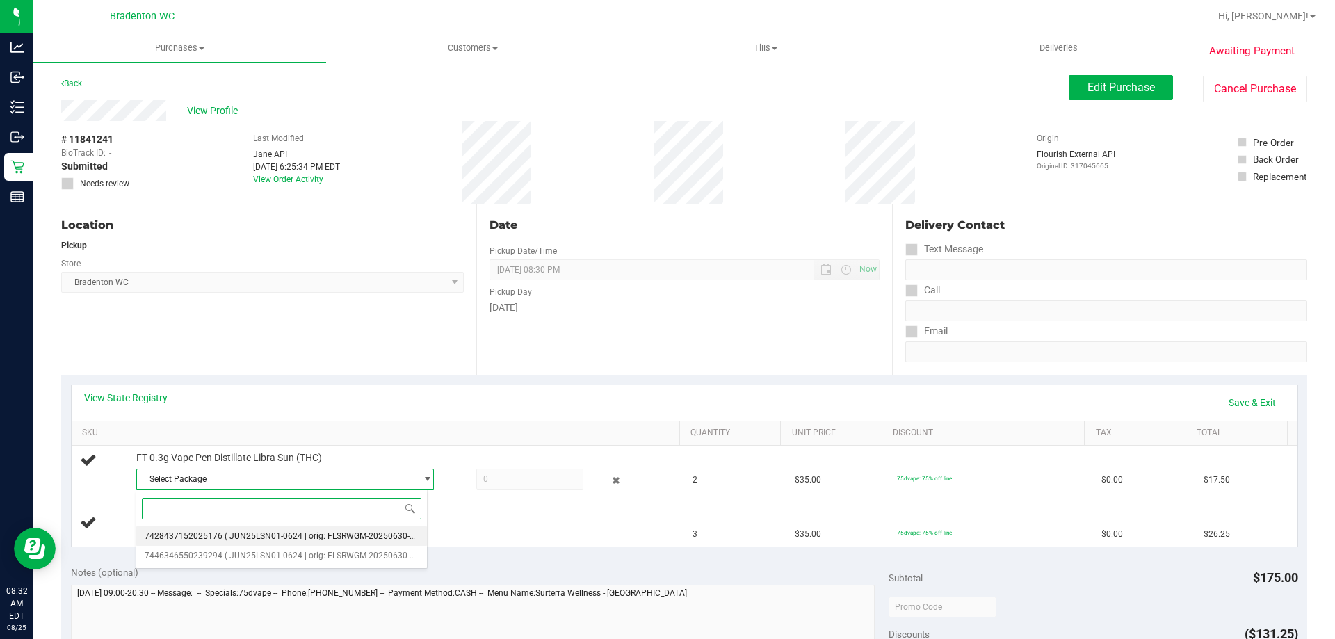
click at [322, 537] on span "( JUN25LSN01-0624 | orig: FLSRWGM-20250630-2360 )" at bounding box center [329, 536] width 209 height 10
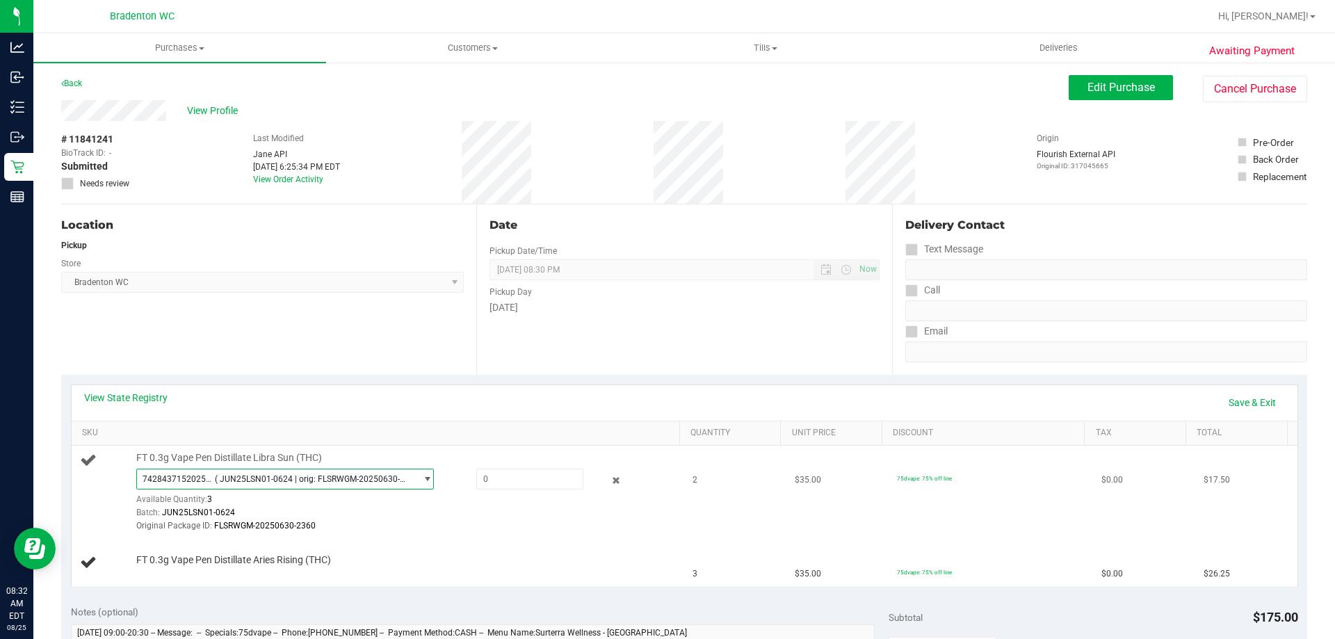
click at [365, 474] on span "( JUN25LSN01-0624 | orig: FLSRWGM-20250630-2360 )" at bounding box center [312, 479] width 195 height 10
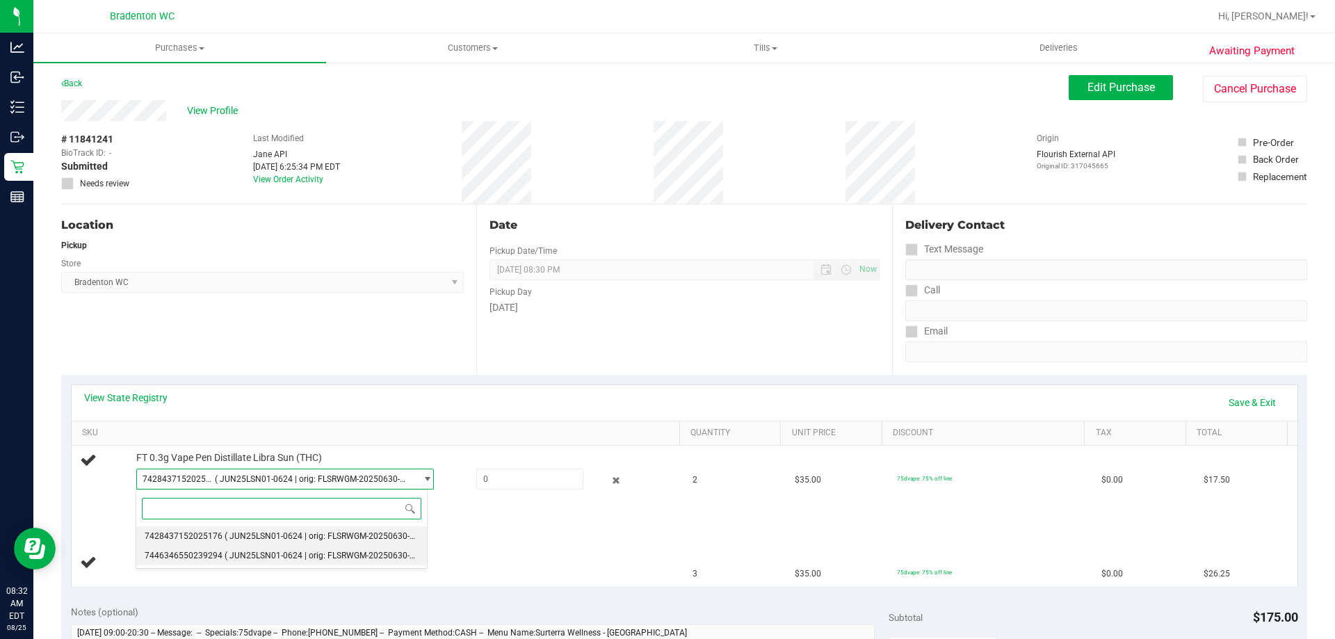
click at [350, 551] on span "( JUN25LSN01-0624 | orig: FLSRWGM-20250630-2350 )" at bounding box center [329, 556] width 209 height 10
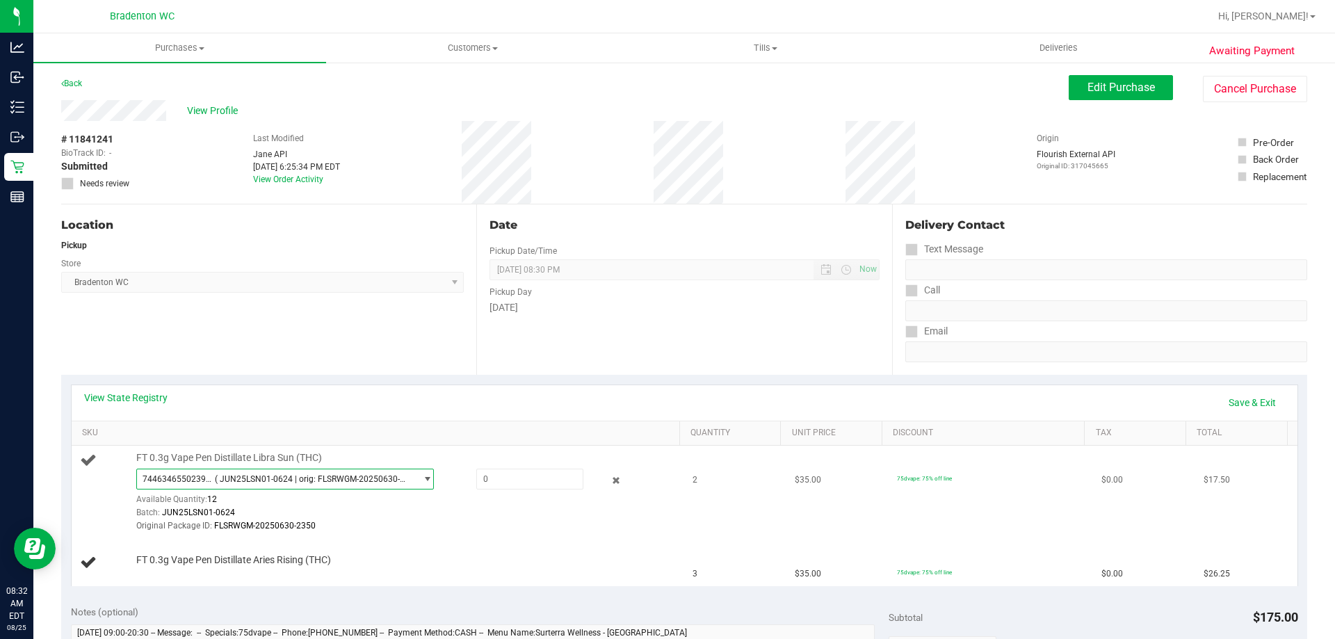
click at [362, 473] on span "7446346550239294 ( JUN25LSN01-0624 | orig: FLSRWGM-20250630-2350 )" at bounding box center [276, 478] width 279 height 19
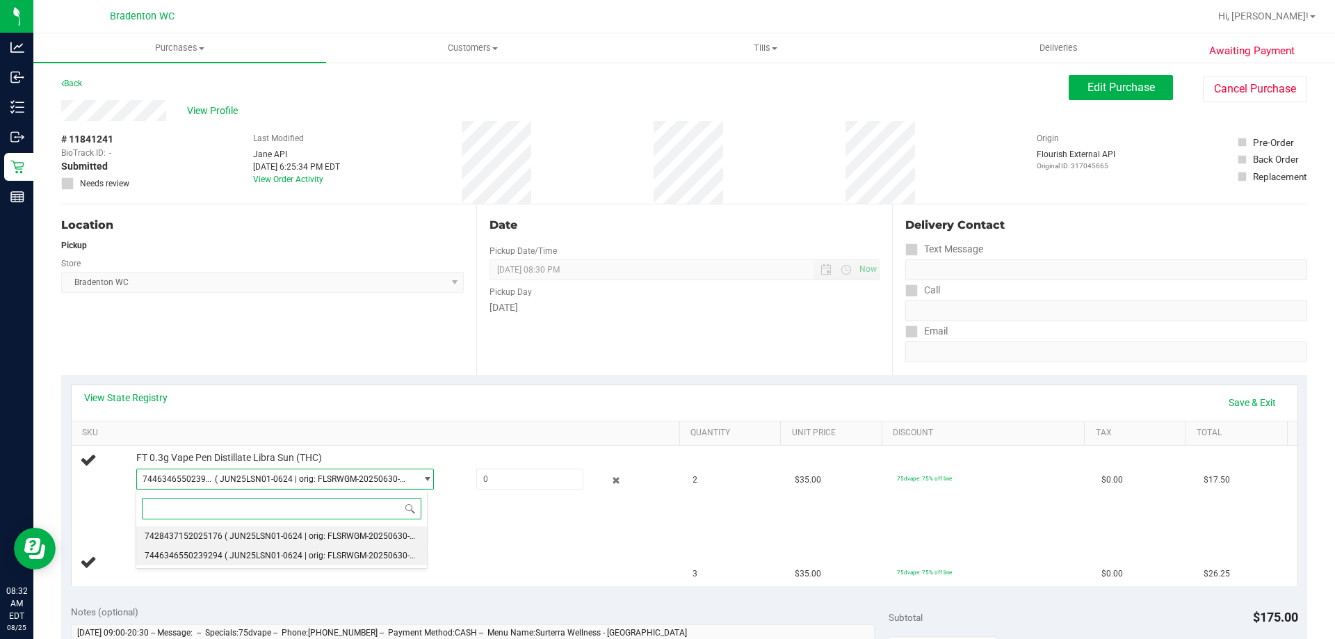
click at [361, 527] on li "7428437152025176 ( JUN25LSN01-0624 | orig: FLSRWGM-20250630-2360 )" at bounding box center [281, 535] width 291 height 19
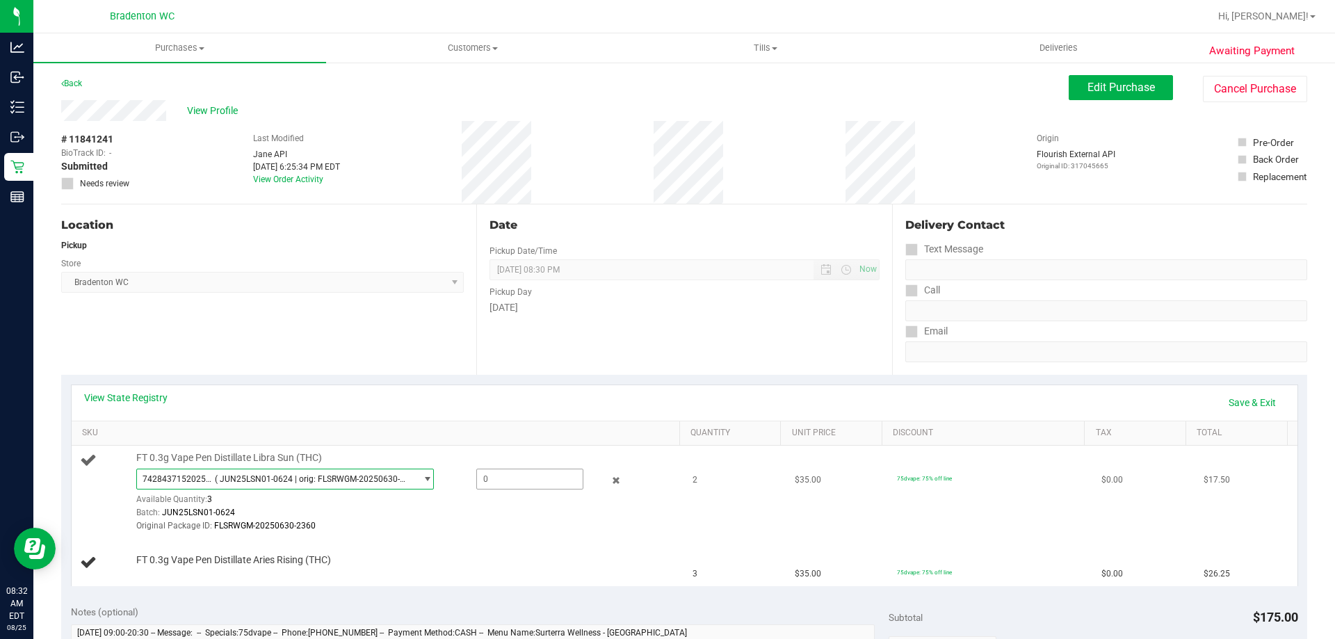
click at [528, 485] on span at bounding box center [529, 479] width 107 height 21
type input "2"
type input "2.0000"
click at [537, 368] on div "Date Pickup Date/Time [DATE] Now [DATE] 08:30 PM Now Pickup Day [DATE]" at bounding box center [683, 289] width 415 height 170
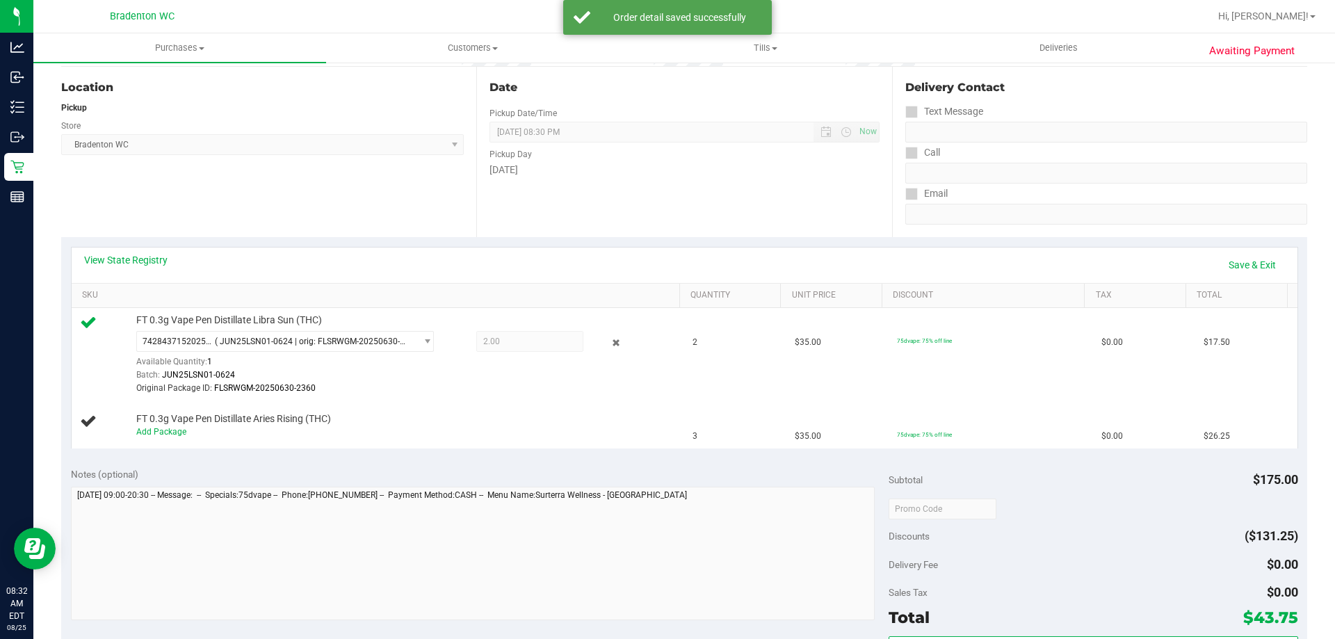
scroll to position [139, 0]
click at [172, 430] on link "Add Package" at bounding box center [161, 430] width 50 height 10
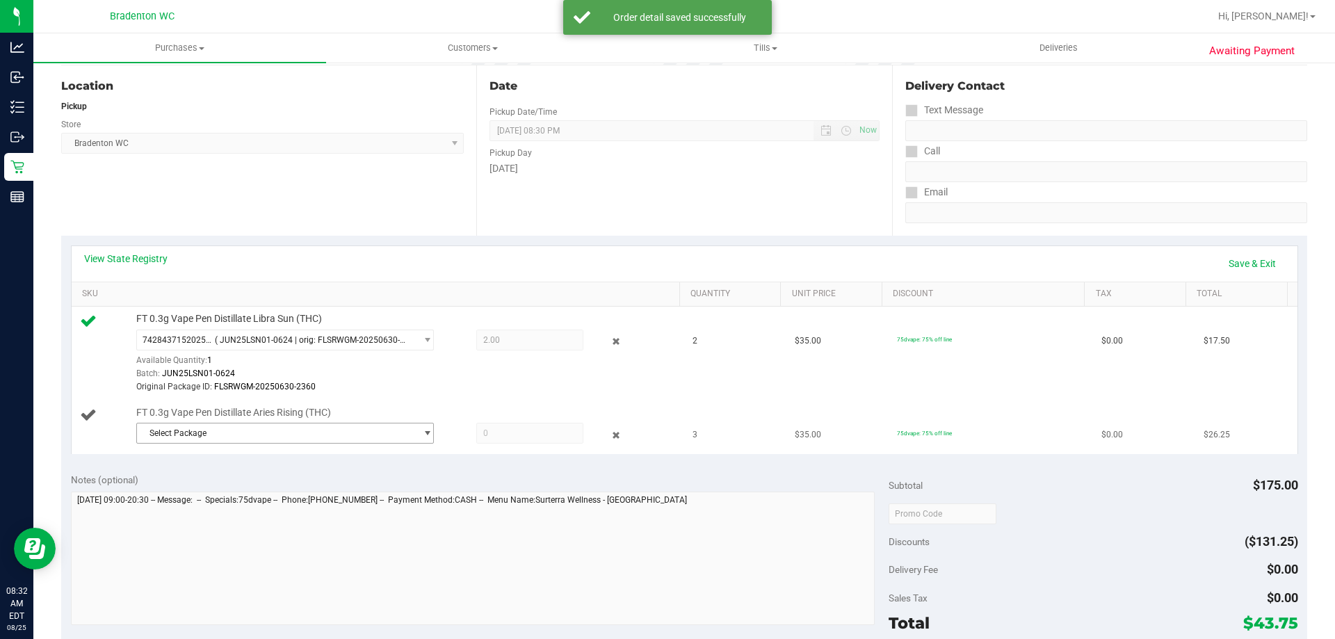
click at [263, 430] on span "Select Package" at bounding box center [276, 432] width 279 height 19
click at [316, 483] on li "0757075719293306 ( MAY25ARR02-0602 | orig: FLSRWGM-20250609-2777 )" at bounding box center [281, 490] width 291 height 19
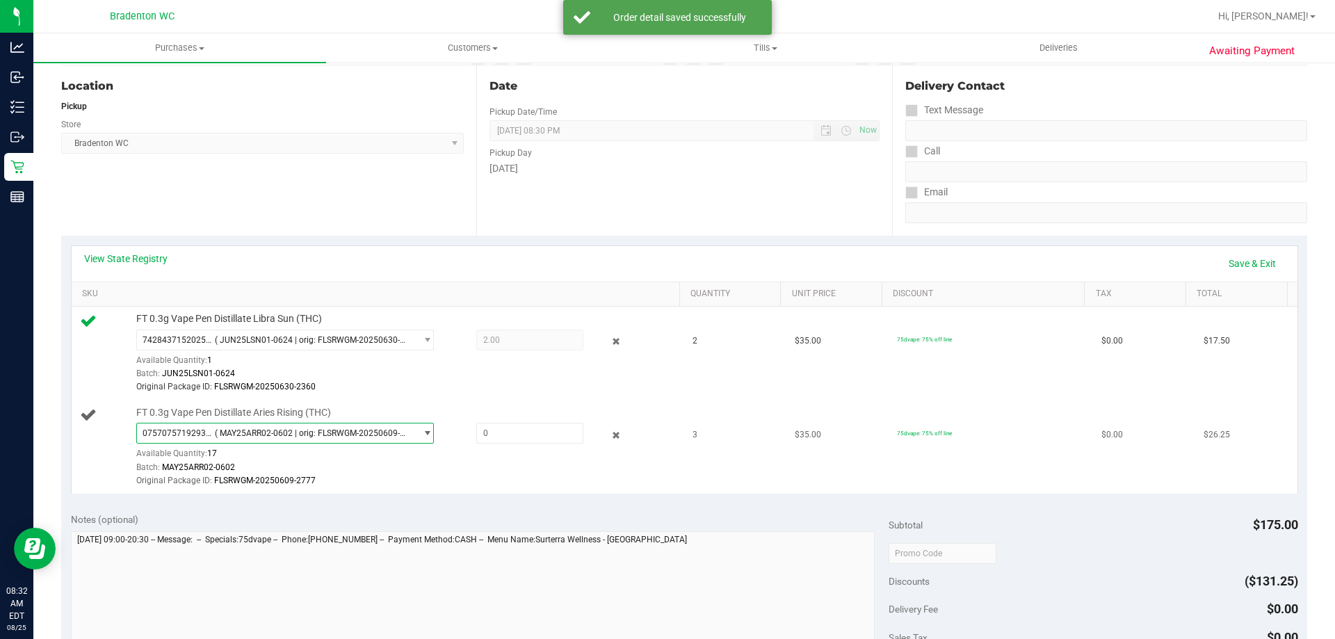
click at [318, 432] on span "( MAY25ARR02-0602 | orig: FLSRWGM-20250609-2777 )" at bounding box center [312, 433] width 195 height 10
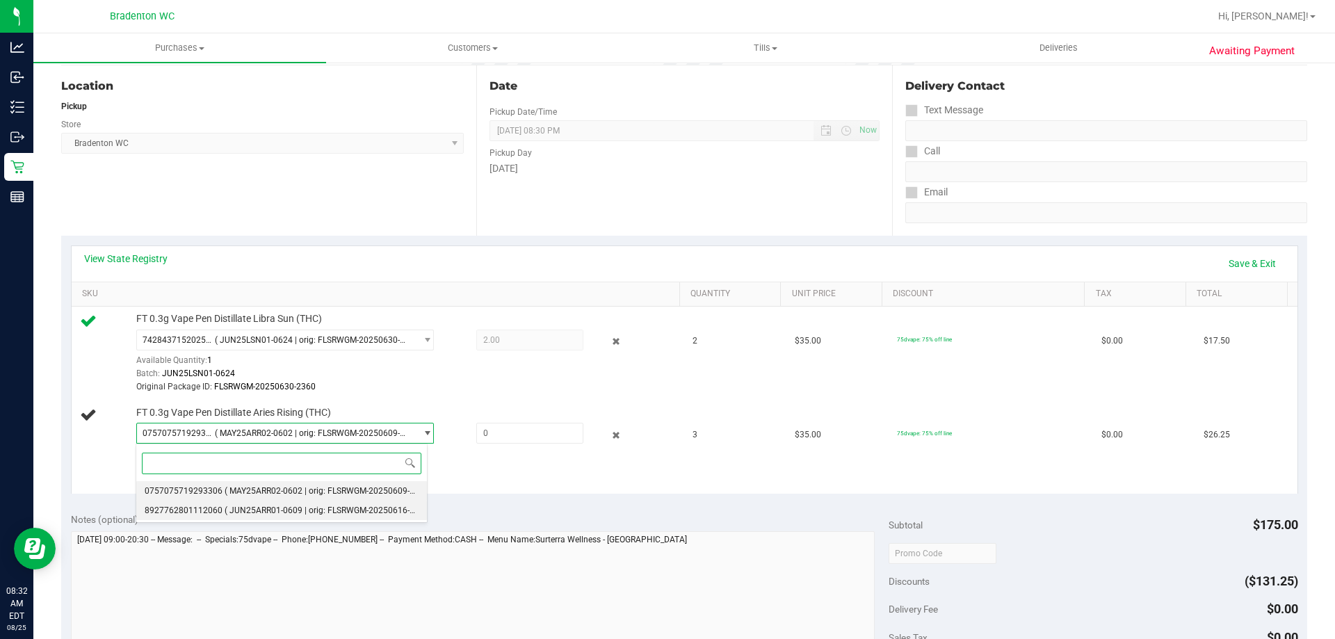
click at [322, 501] on li "8927762801112060 ( JUN25ARR01-0609 | orig: FLSRWGM-20250616-802 )" at bounding box center [281, 510] width 291 height 19
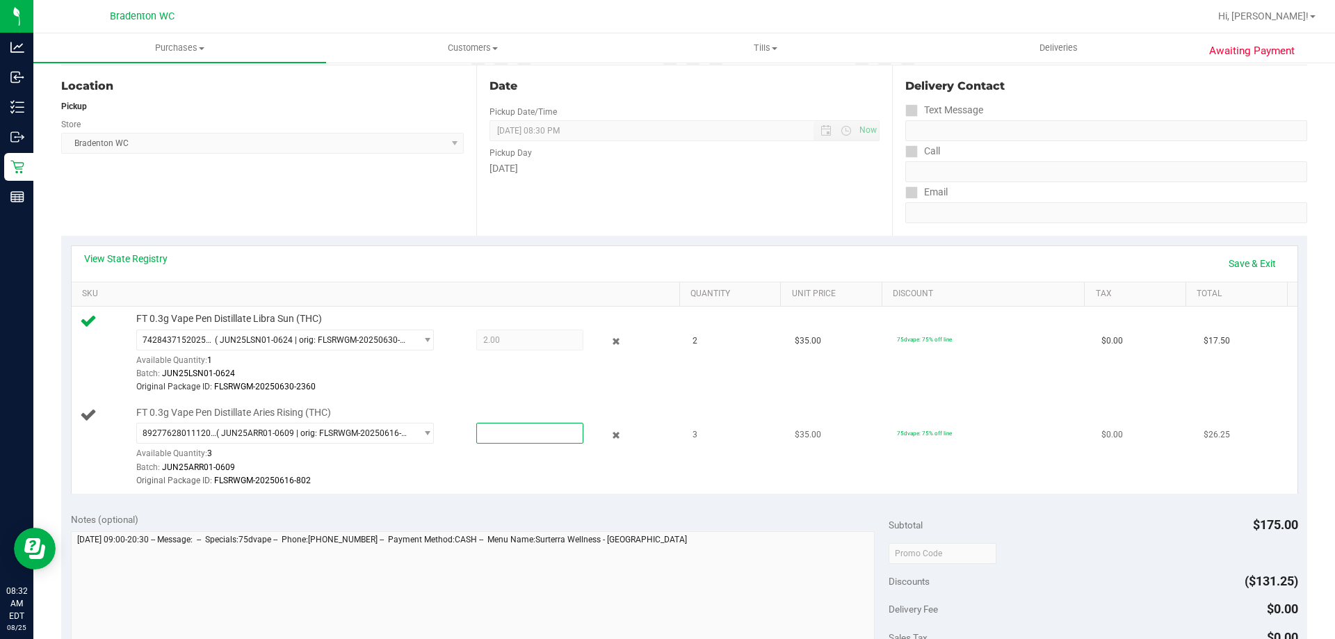
click at [539, 439] on span at bounding box center [529, 433] width 107 height 21
type input "3"
type input "3.0000"
click at [597, 391] on div "Original Package ID: FLSRWGM-20250630-2360" at bounding box center [404, 386] width 537 height 13
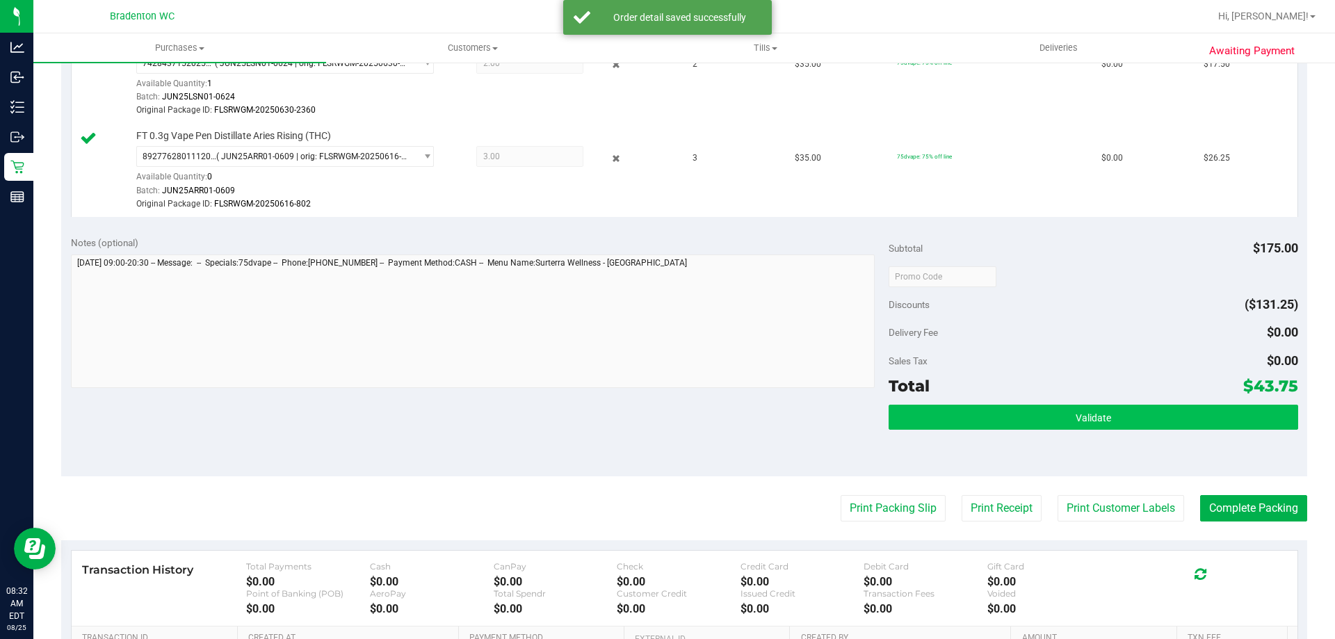
scroll to position [417, 0]
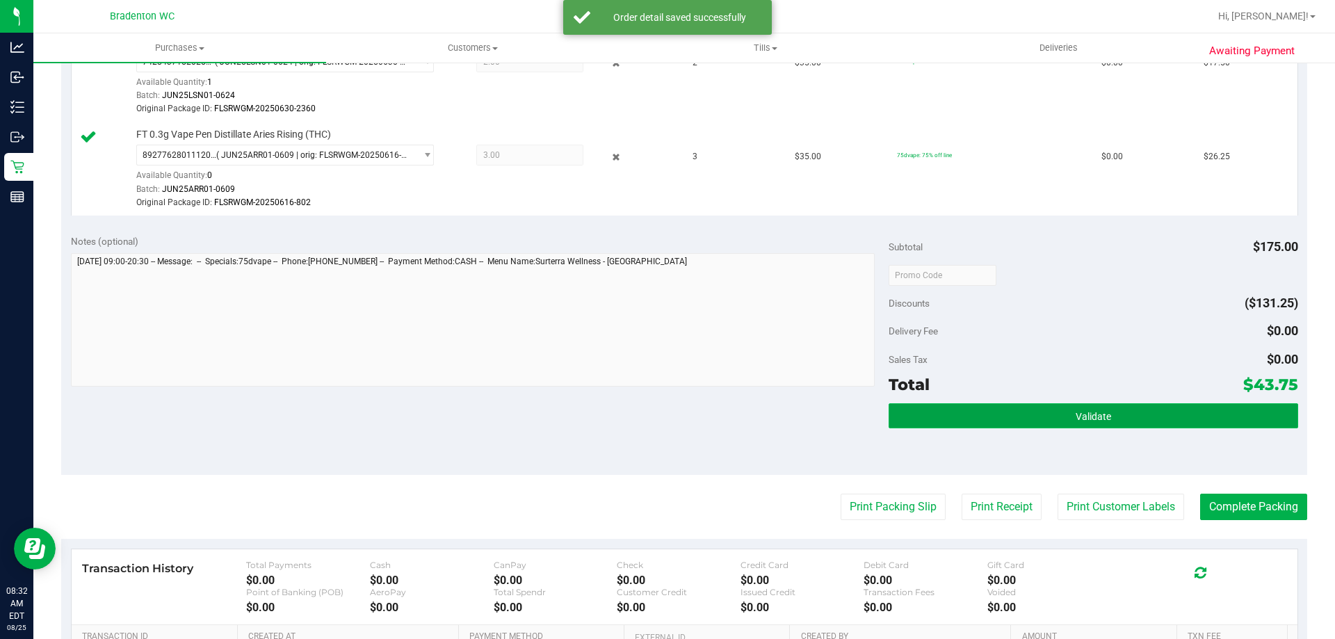
click at [1044, 410] on button "Validate" at bounding box center [1093, 415] width 409 height 25
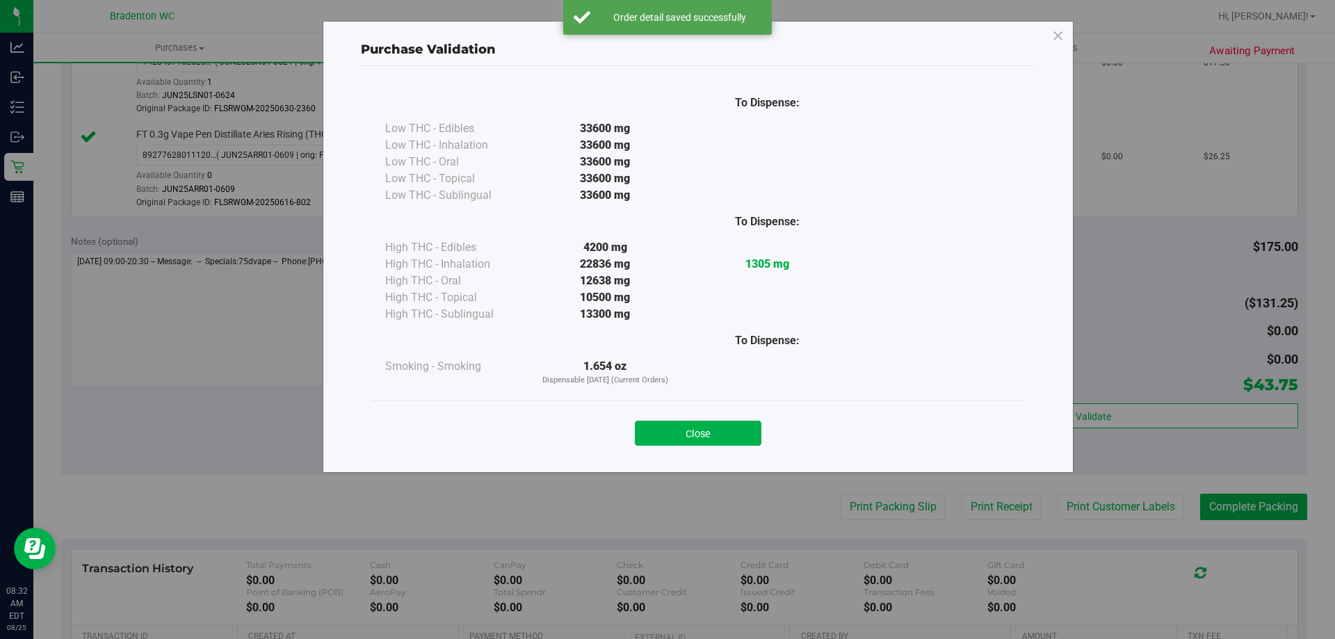
click at [733, 425] on button "Close" at bounding box center [698, 433] width 127 height 25
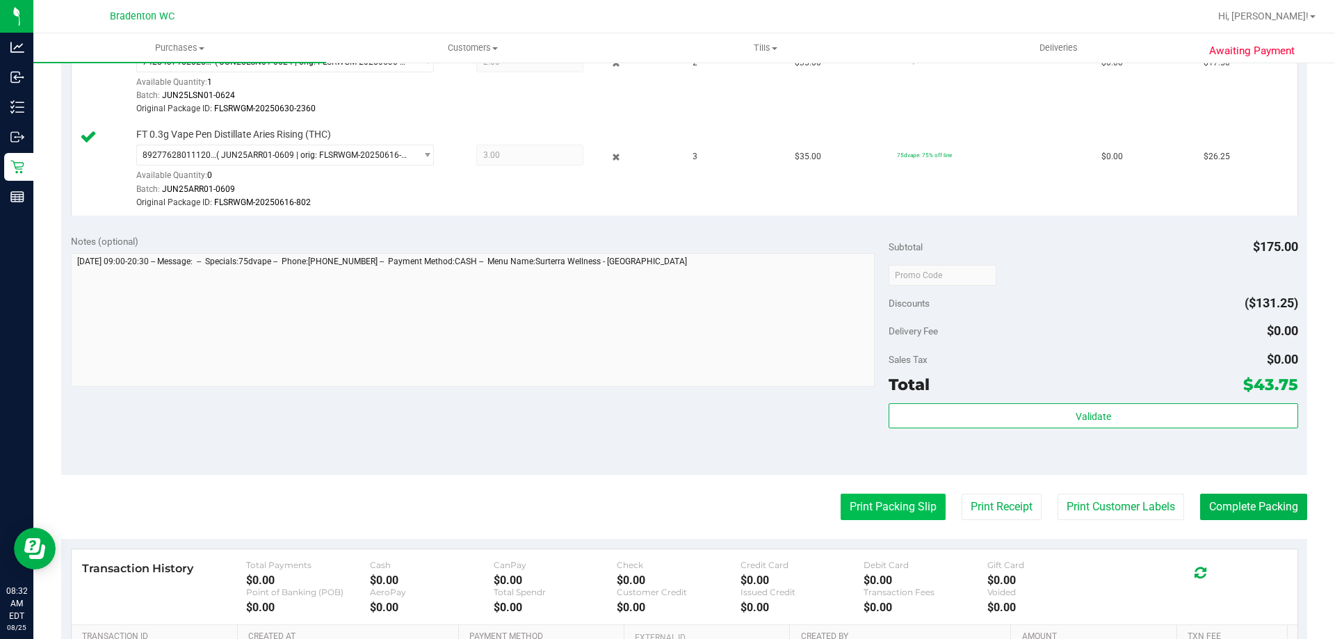
click at [868, 505] on button "Print Packing Slip" at bounding box center [893, 507] width 105 height 26
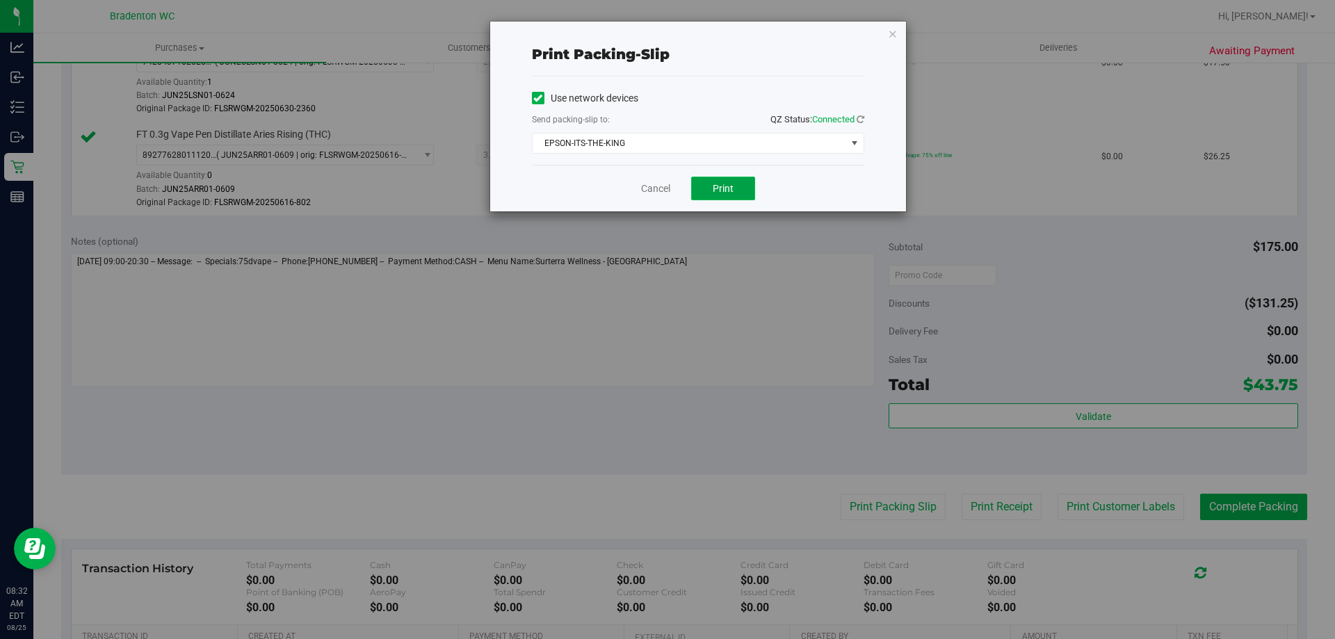
click at [736, 188] on button "Print" at bounding box center [723, 189] width 64 height 24
click at [654, 183] on link "Cancel" at bounding box center [655, 188] width 29 height 15
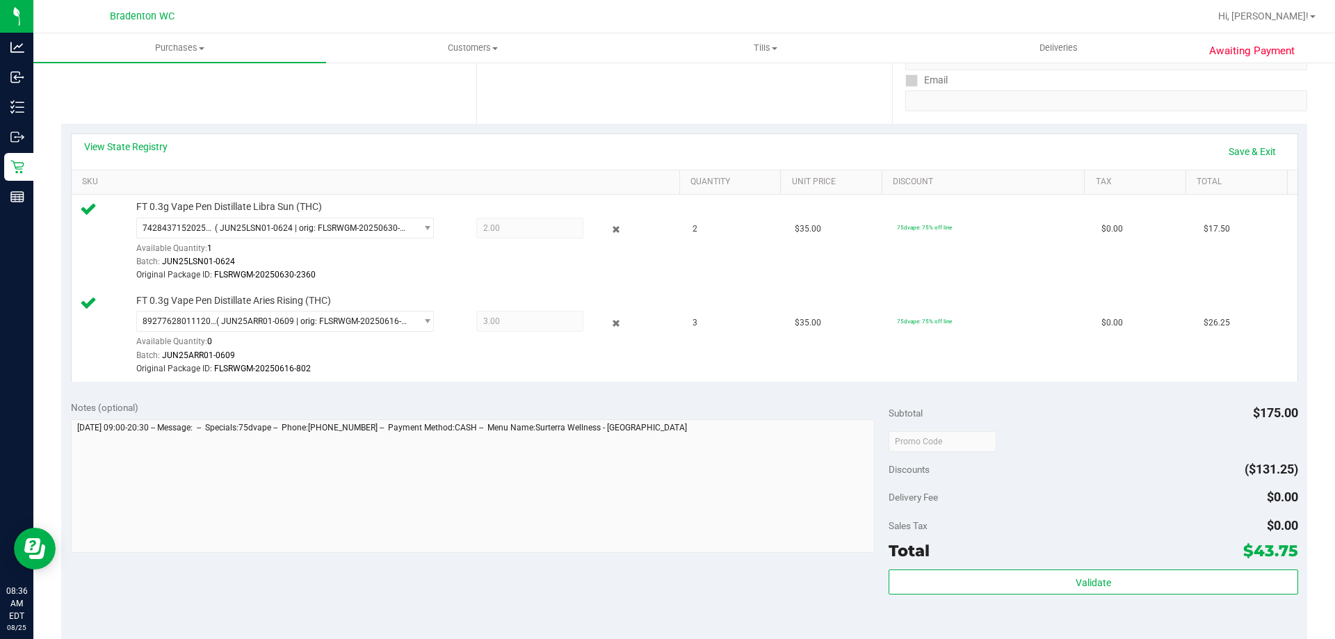
scroll to position [605, 0]
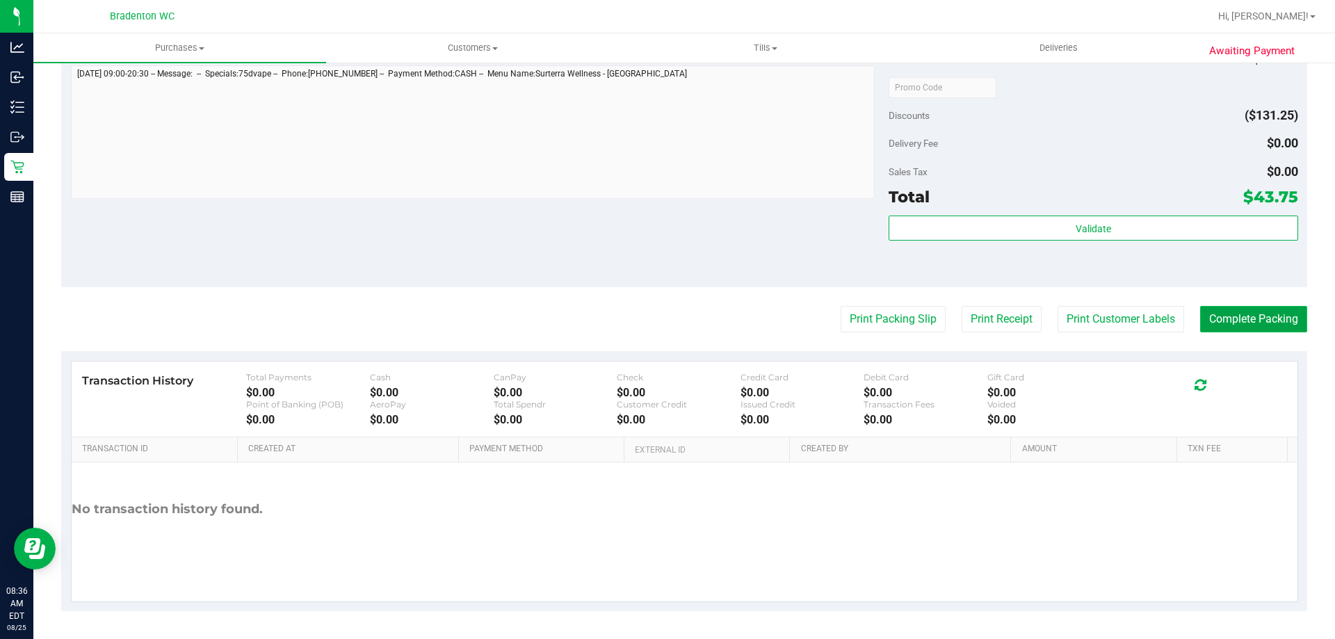
click at [1203, 331] on button "Complete Packing" at bounding box center [1253, 319] width 107 height 26
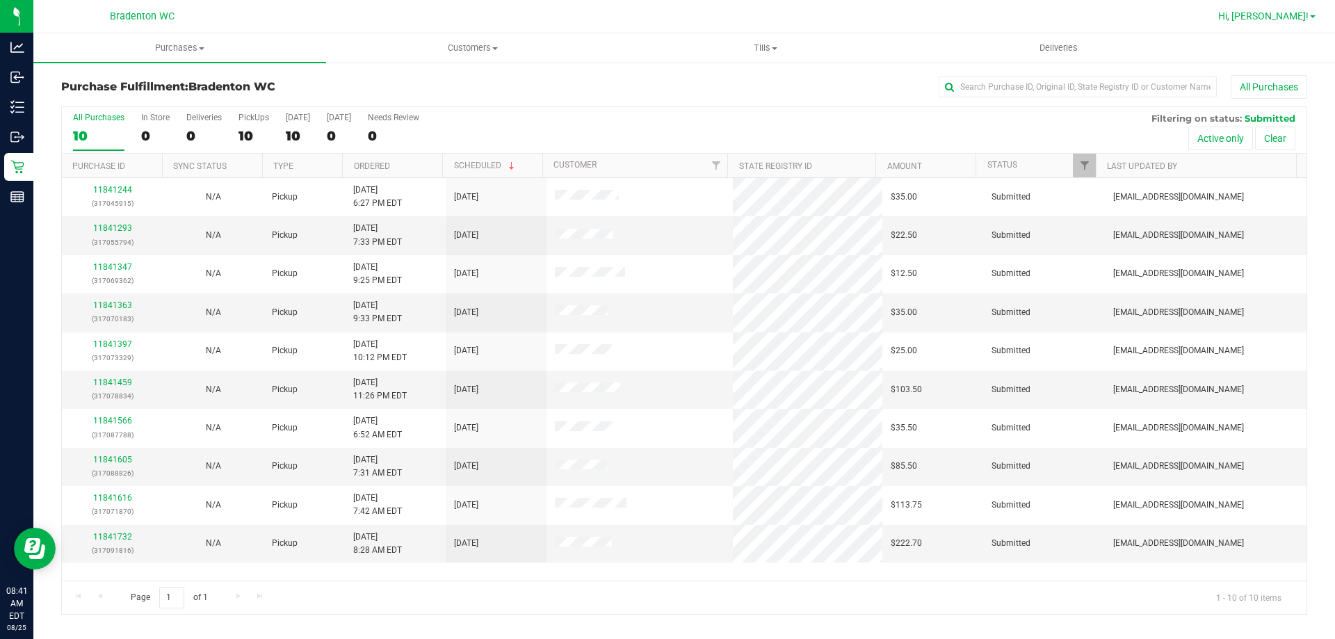
click at [1293, 12] on span "Hi, [PERSON_NAME]!" at bounding box center [1263, 15] width 90 height 11
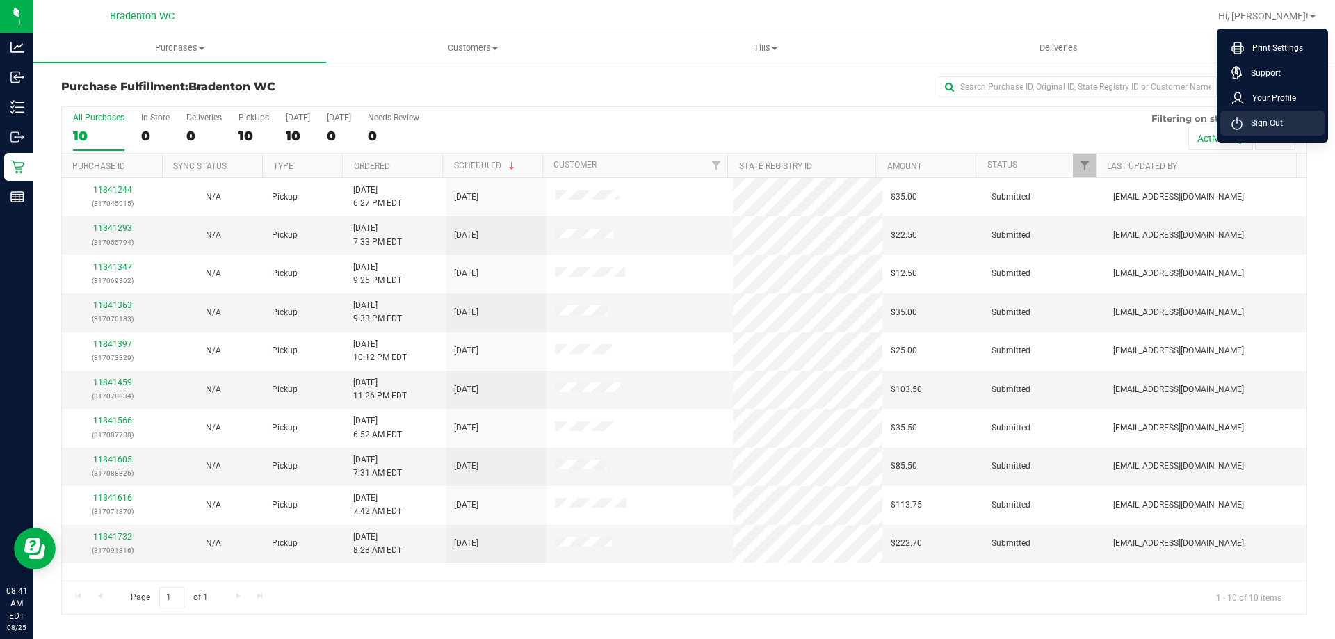
click at [1279, 127] on span "Sign Out" at bounding box center [1262, 123] width 40 height 14
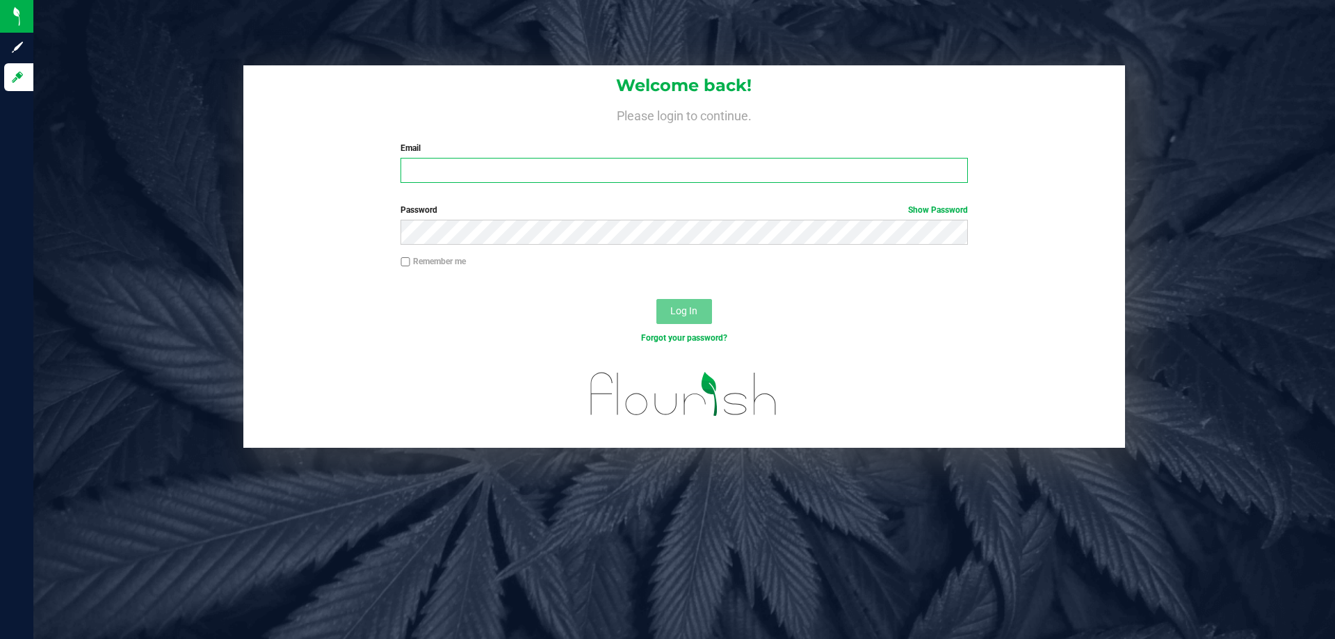
click at [750, 175] on input "Email" at bounding box center [683, 170] width 567 height 25
type input "[EMAIL_ADDRESS][DOMAIN_NAME]"
click at [656, 299] on button "Log In" at bounding box center [684, 311] width 56 height 25
